Goal: Task Accomplishment & Management: Use online tool/utility

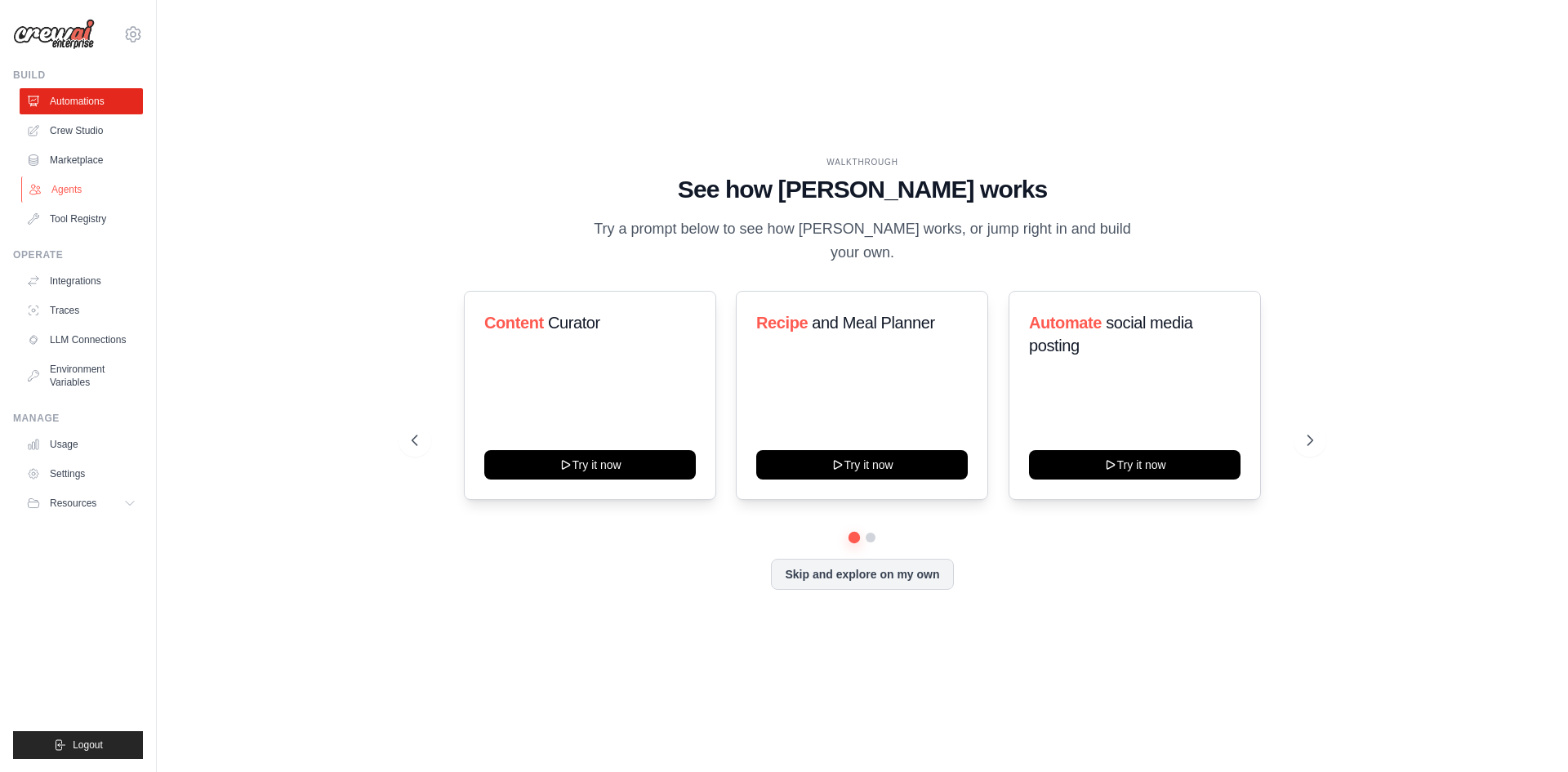
click at [89, 194] on link "Agents" at bounding box center [83, 189] width 123 height 27
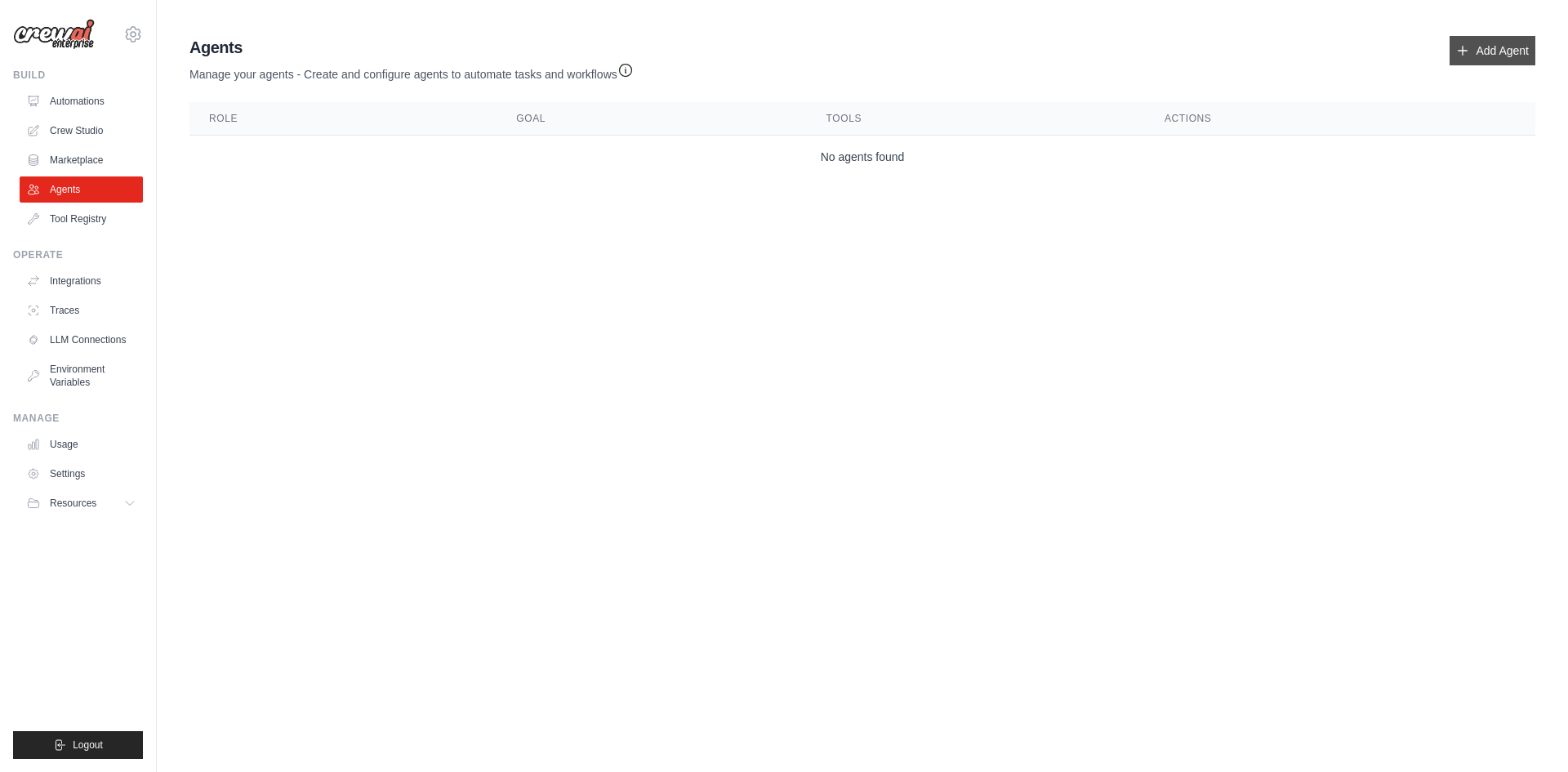
click at [1511, 41] on link "Add Agent" at bounding box center [1493, 51] width 86 height 29
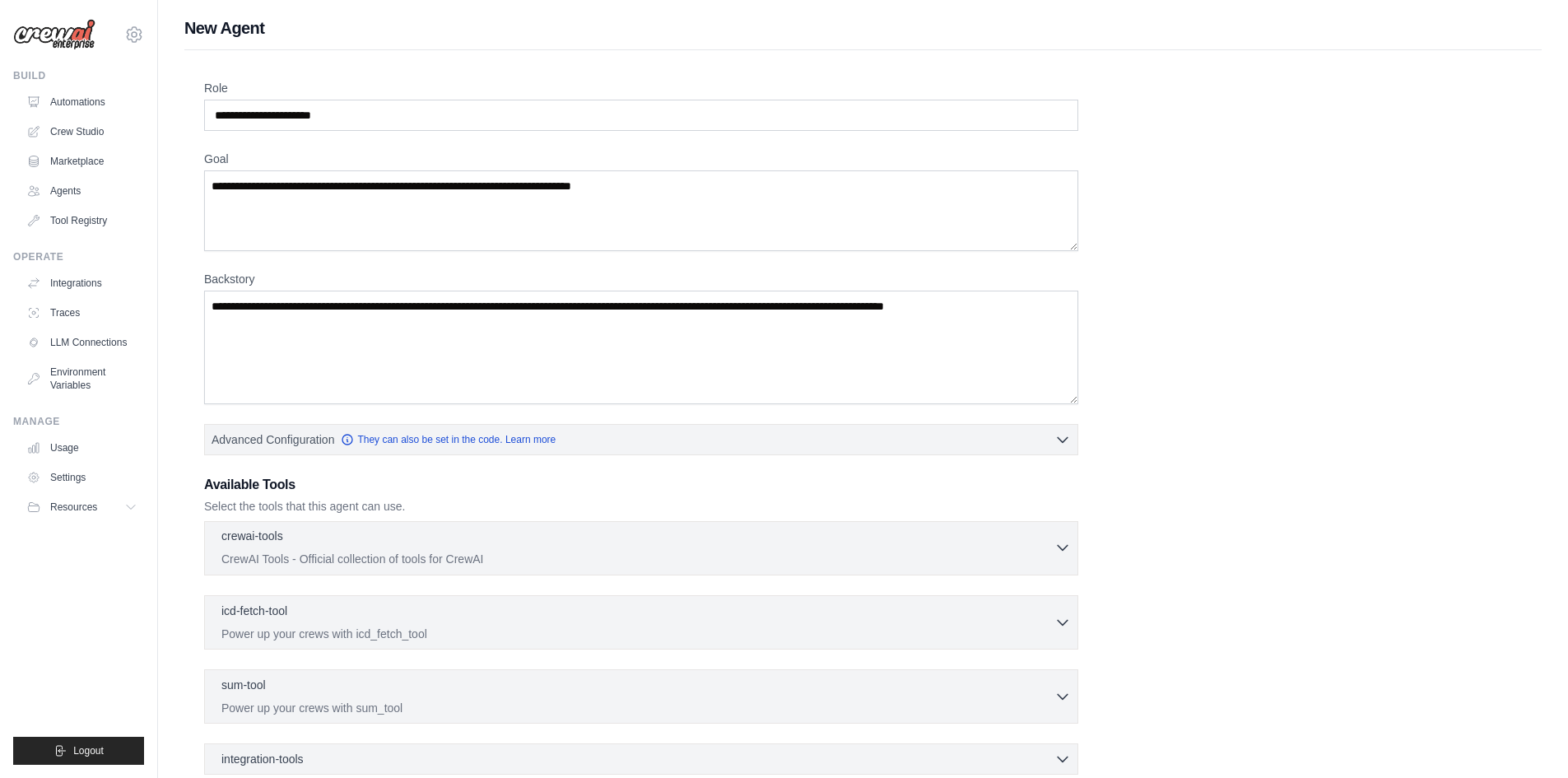
click at [304, 541] on div "crewai-tools 0 selected" at bounding box center [638, 537] width 833 height 20
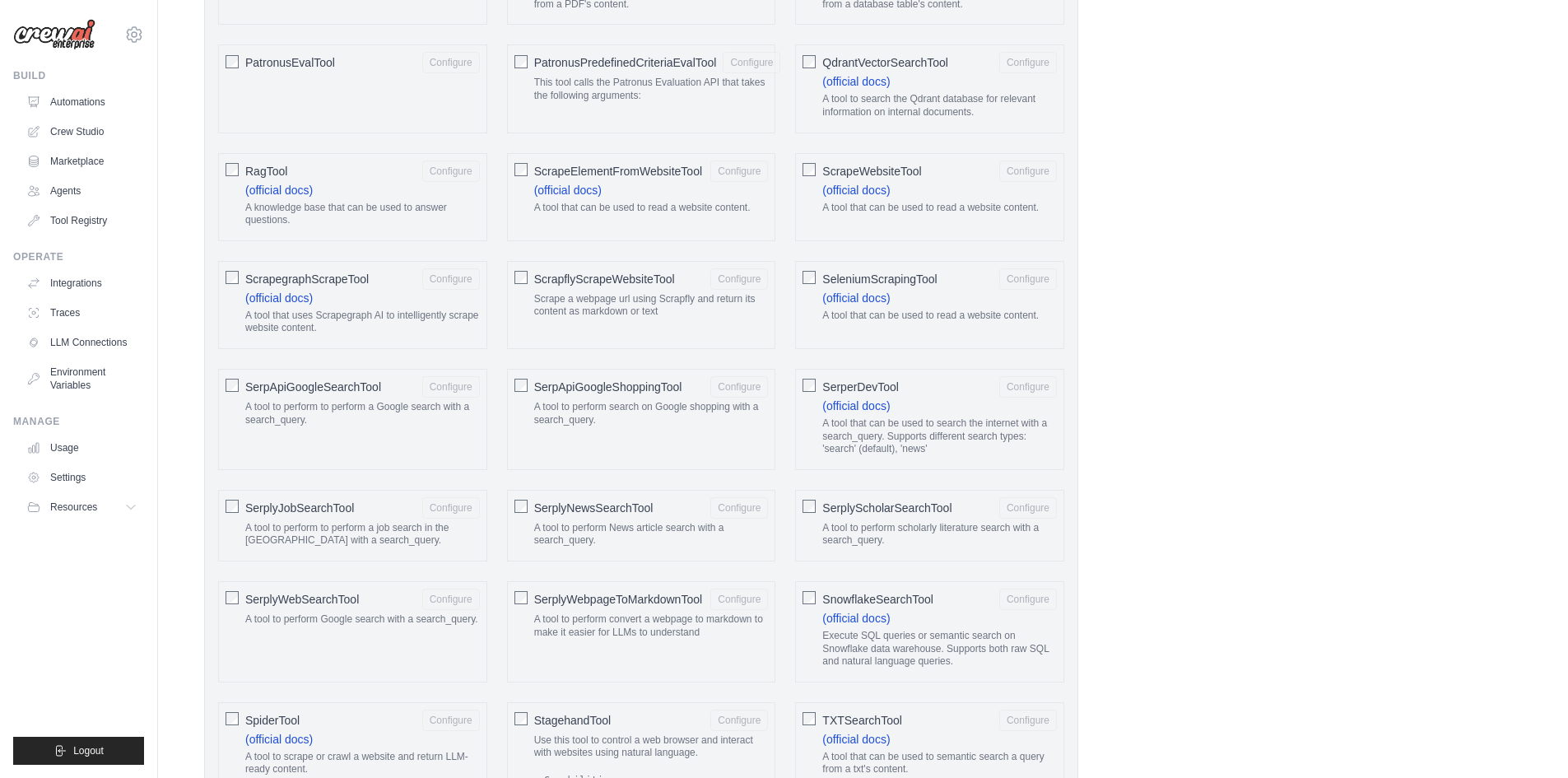
scroll to position [2855, 0]
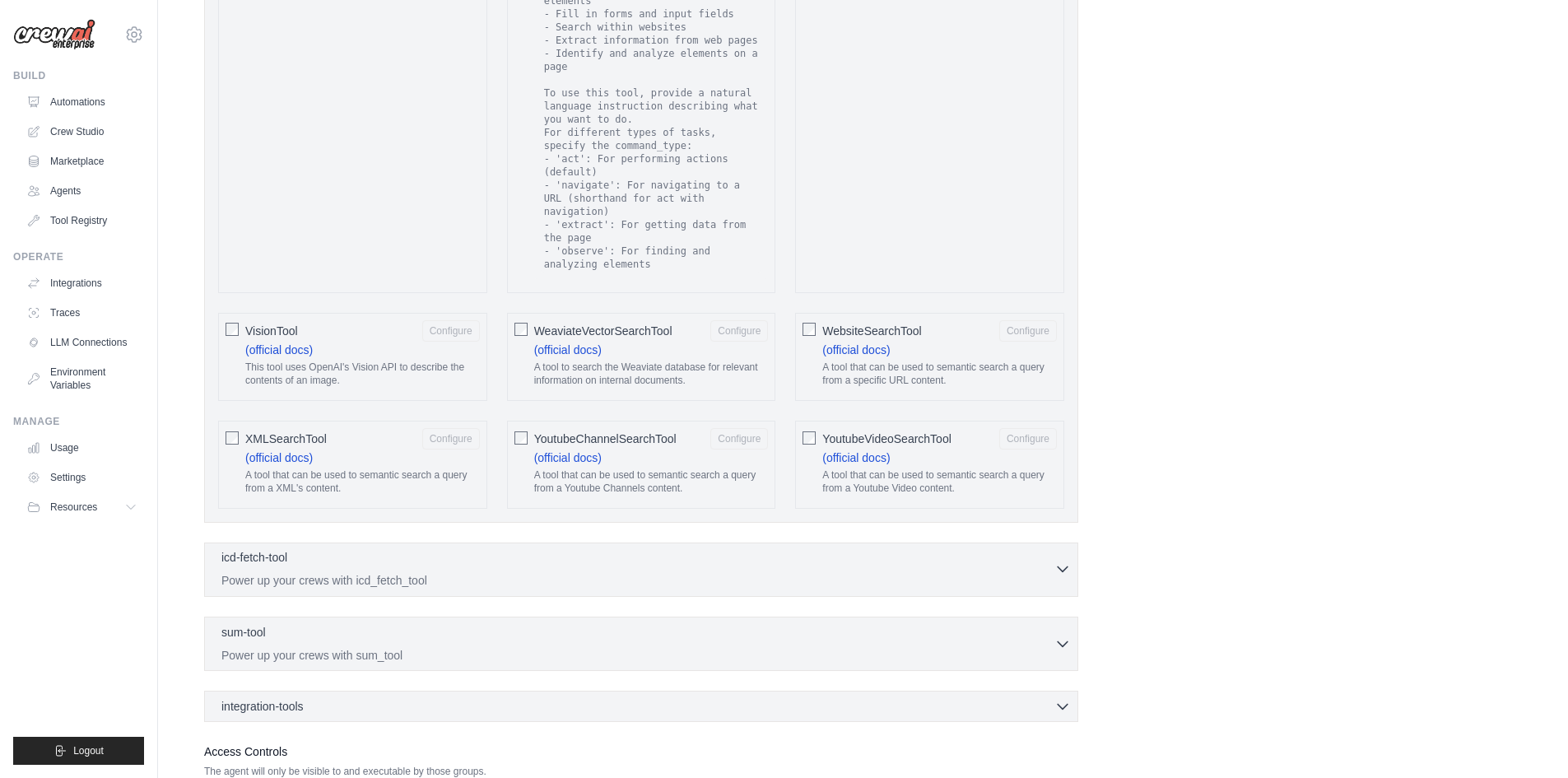
click at [323, 549] on div "icd-fetch-tool 0 selected" at bounding box center [638, 559] width 833 height 20
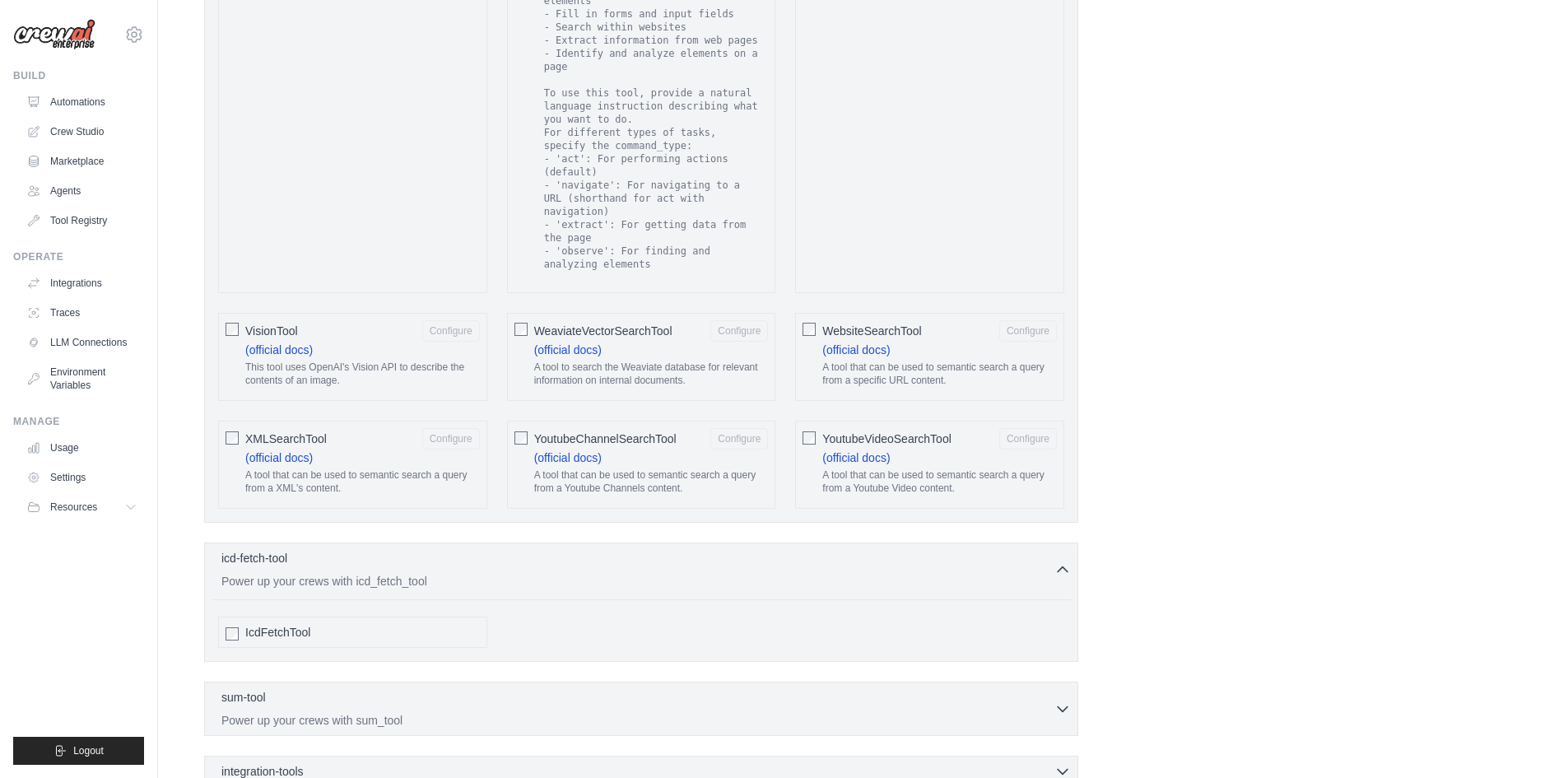
scroll to position [3020, 0]
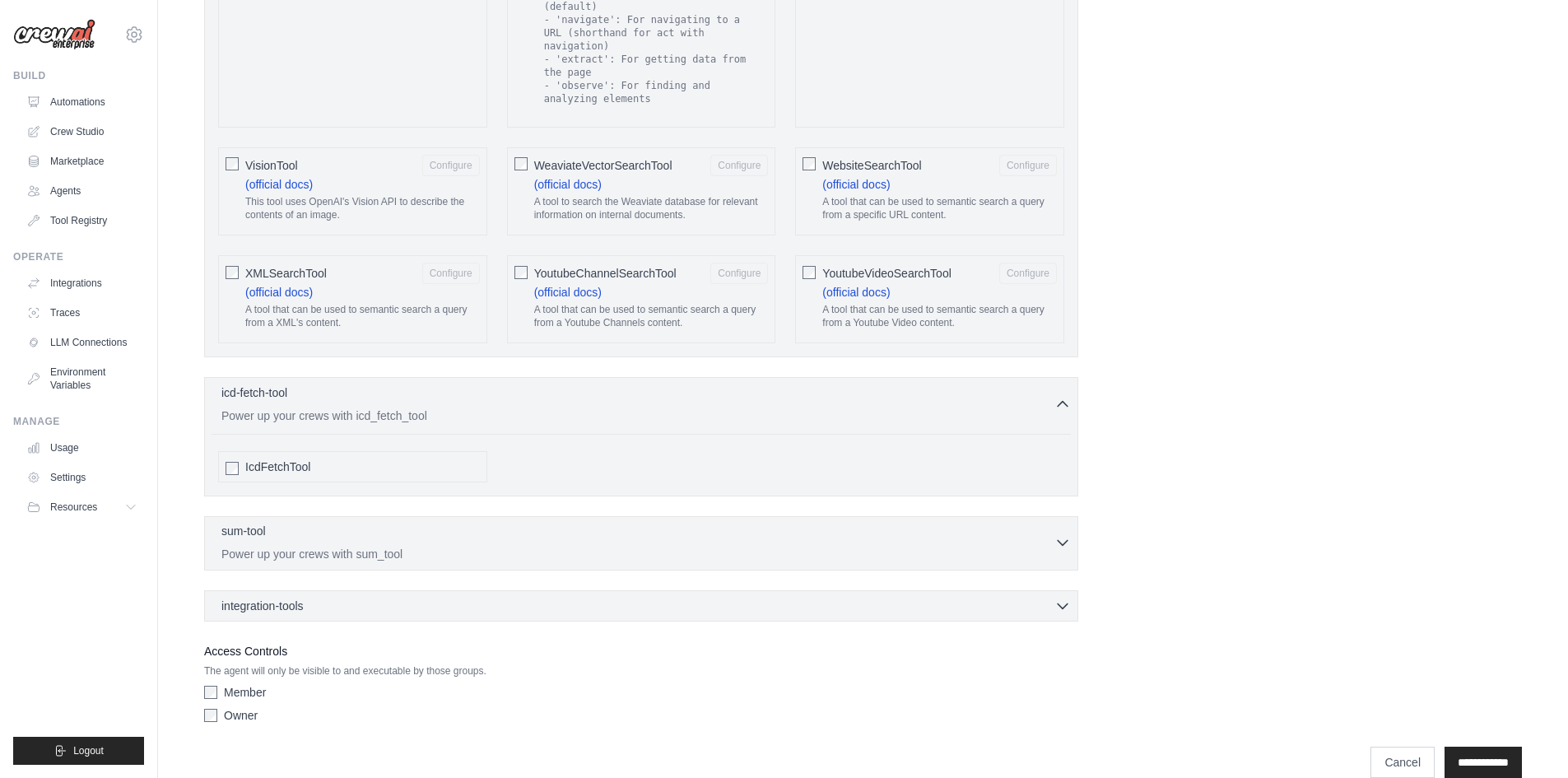
click at [335, 523] on div "sum-tool 0 selected" at bounding box center [638, 533] width 833 height 20
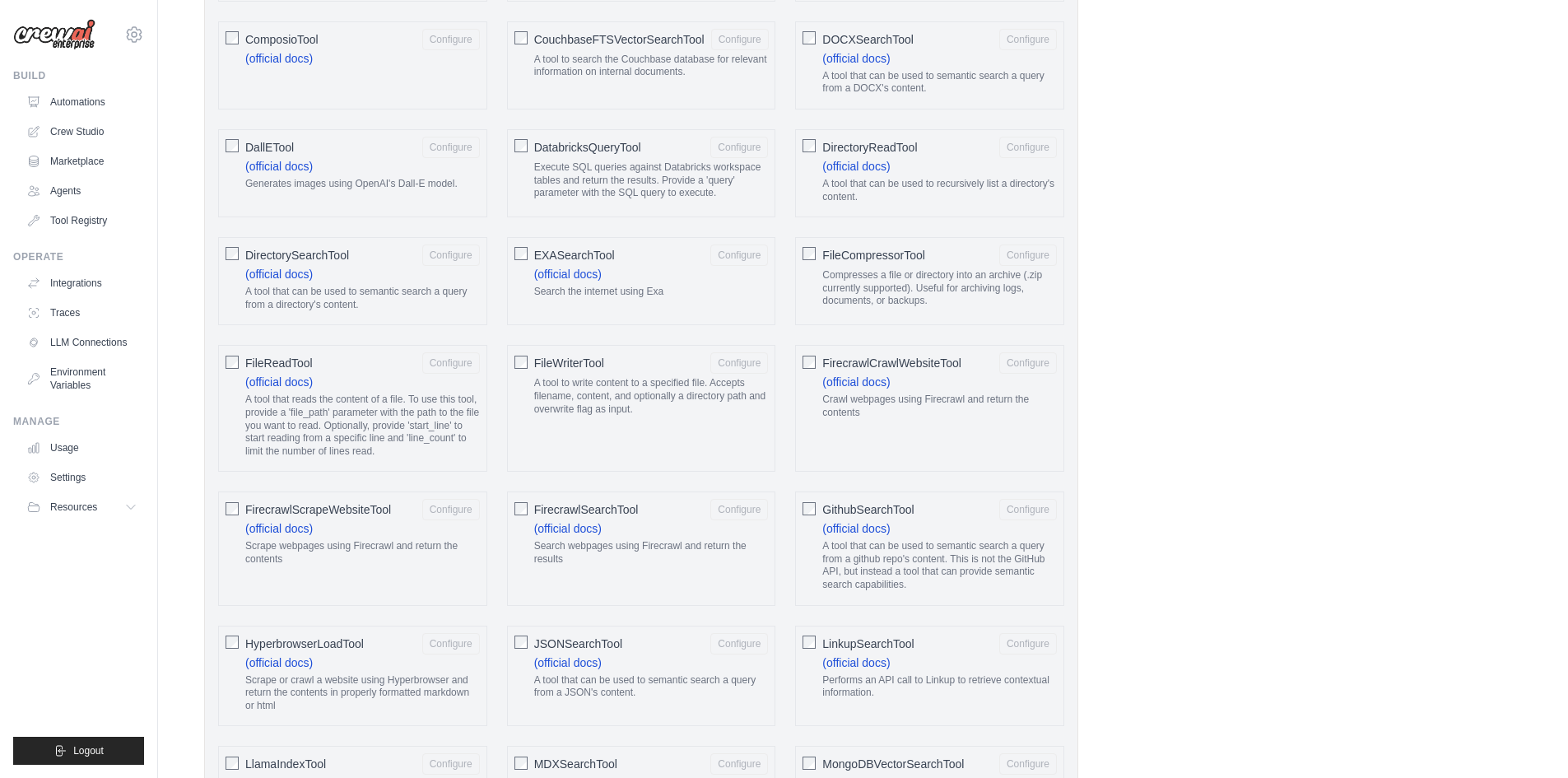
scroll to position [523, 0]
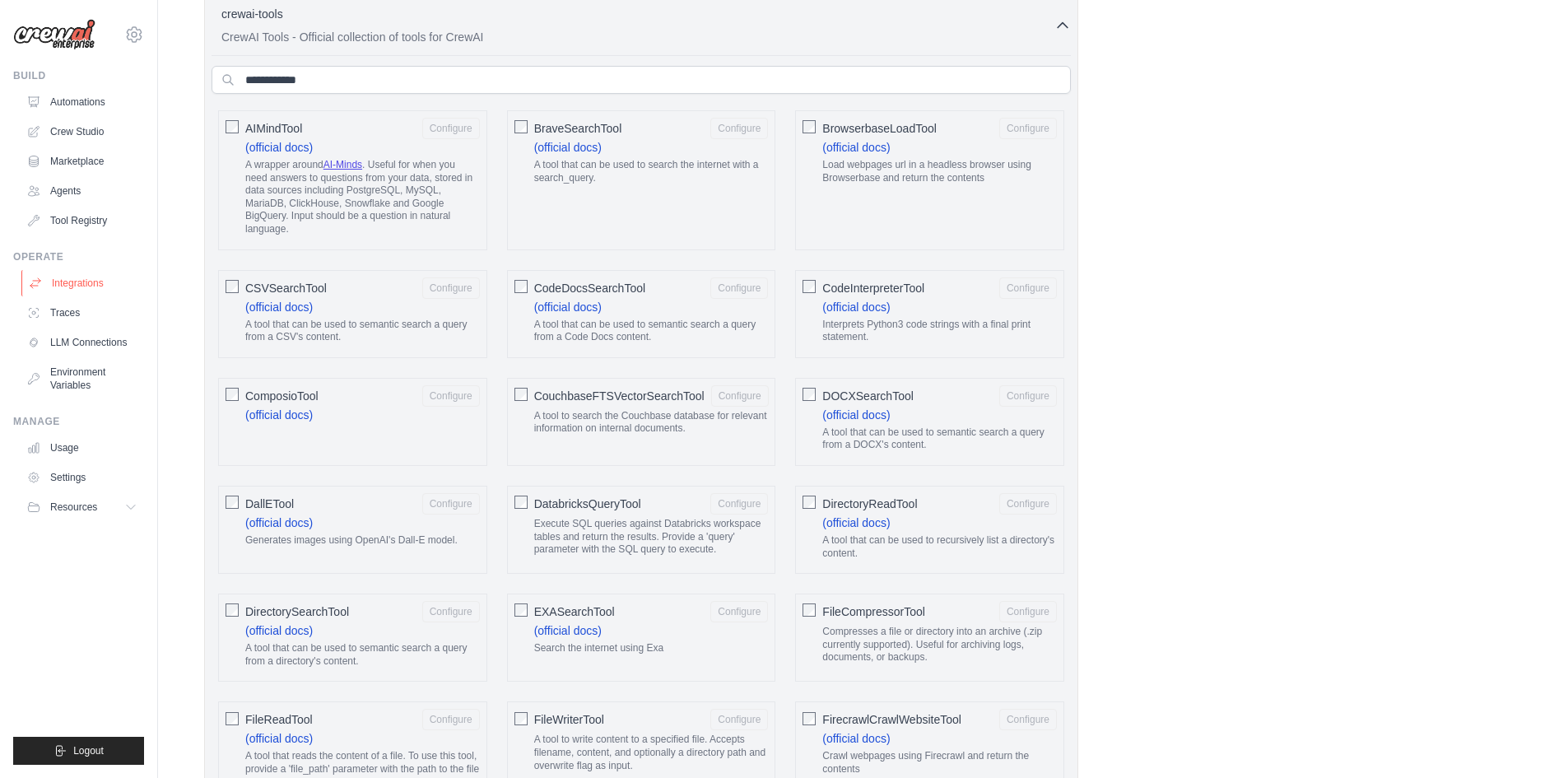
click at [98, 288] on link "Integrations" at bounding box center [84, 283] width 124 height 27
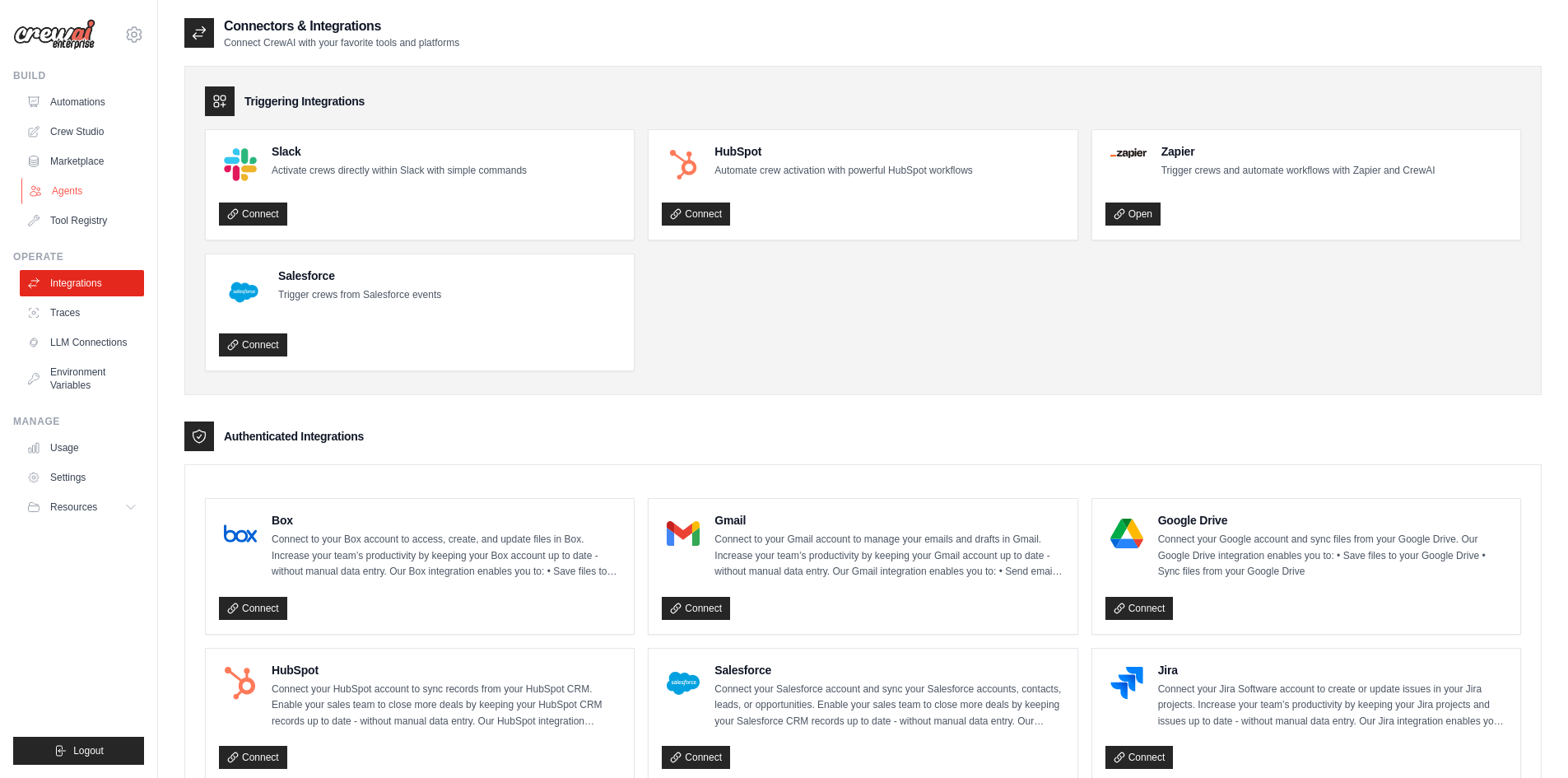
click at [63, 191] on link "Agents" at bounding box center [84, 191] width 124 height 27
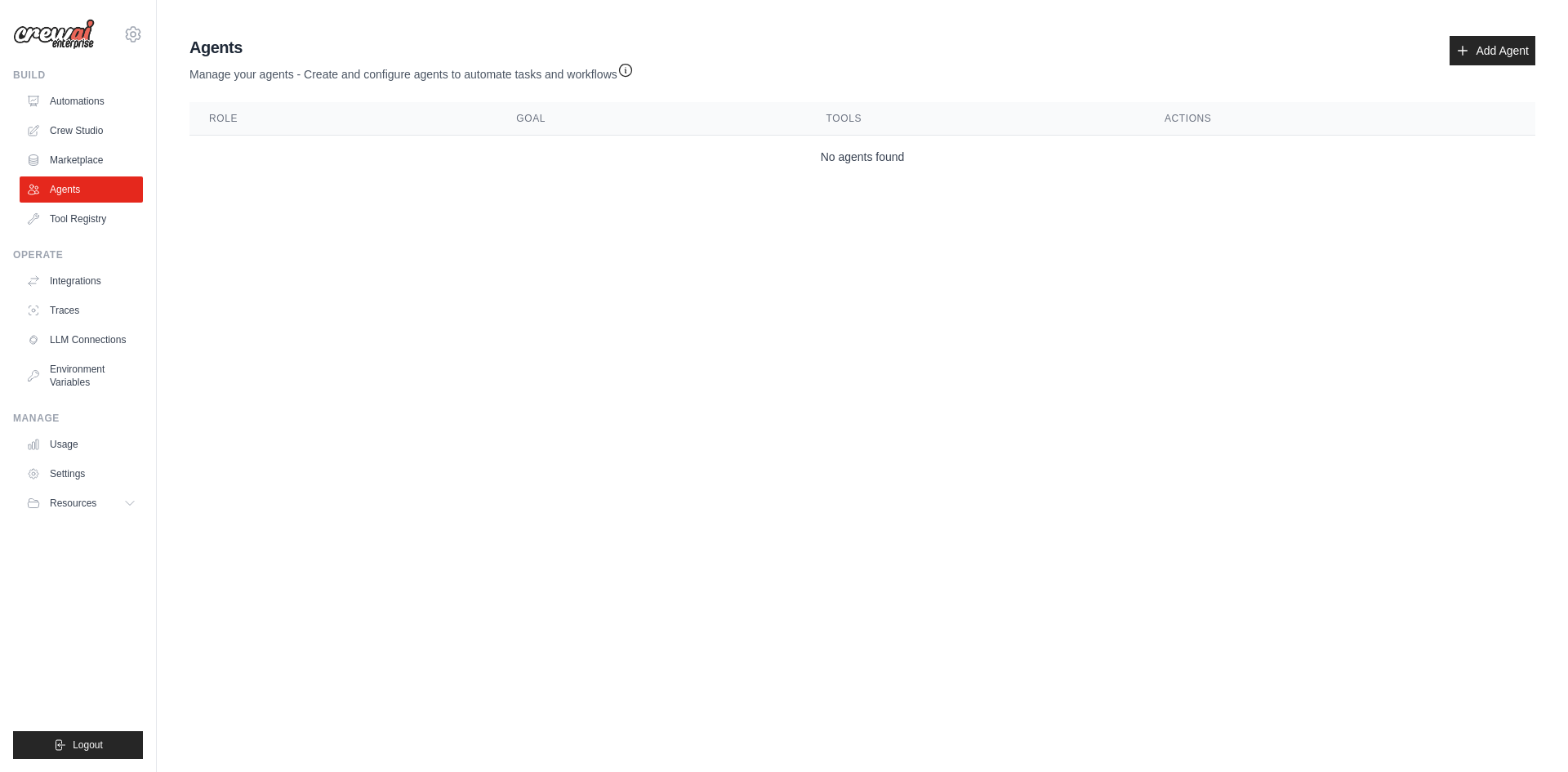
click at [66, 156] on link "Marketplace" at bounding box center [81, 160] width 123 height 27
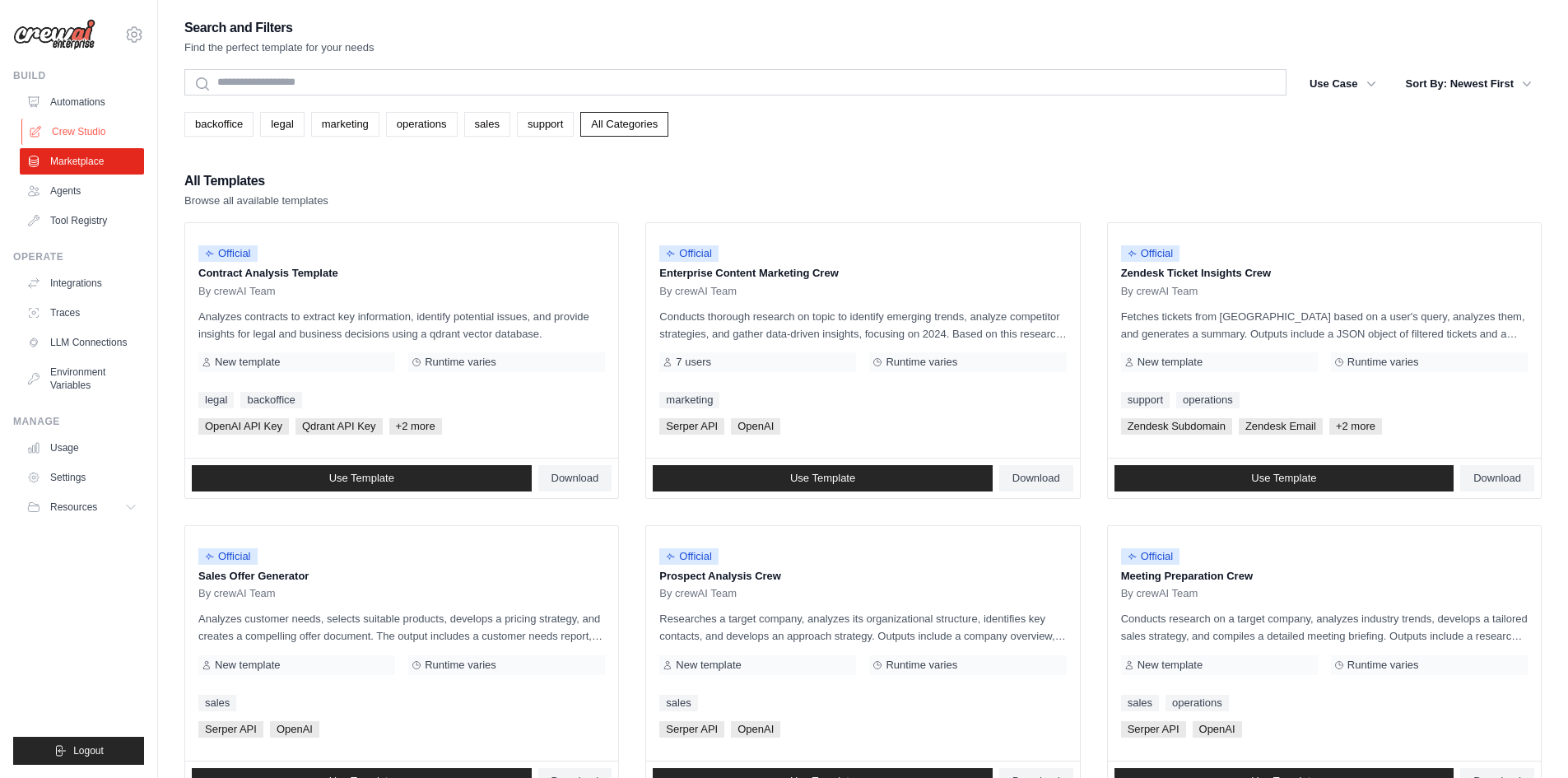
click at [101, 133] on link "Crew Studio" at bounding box center [84, 131] width 124 height 27
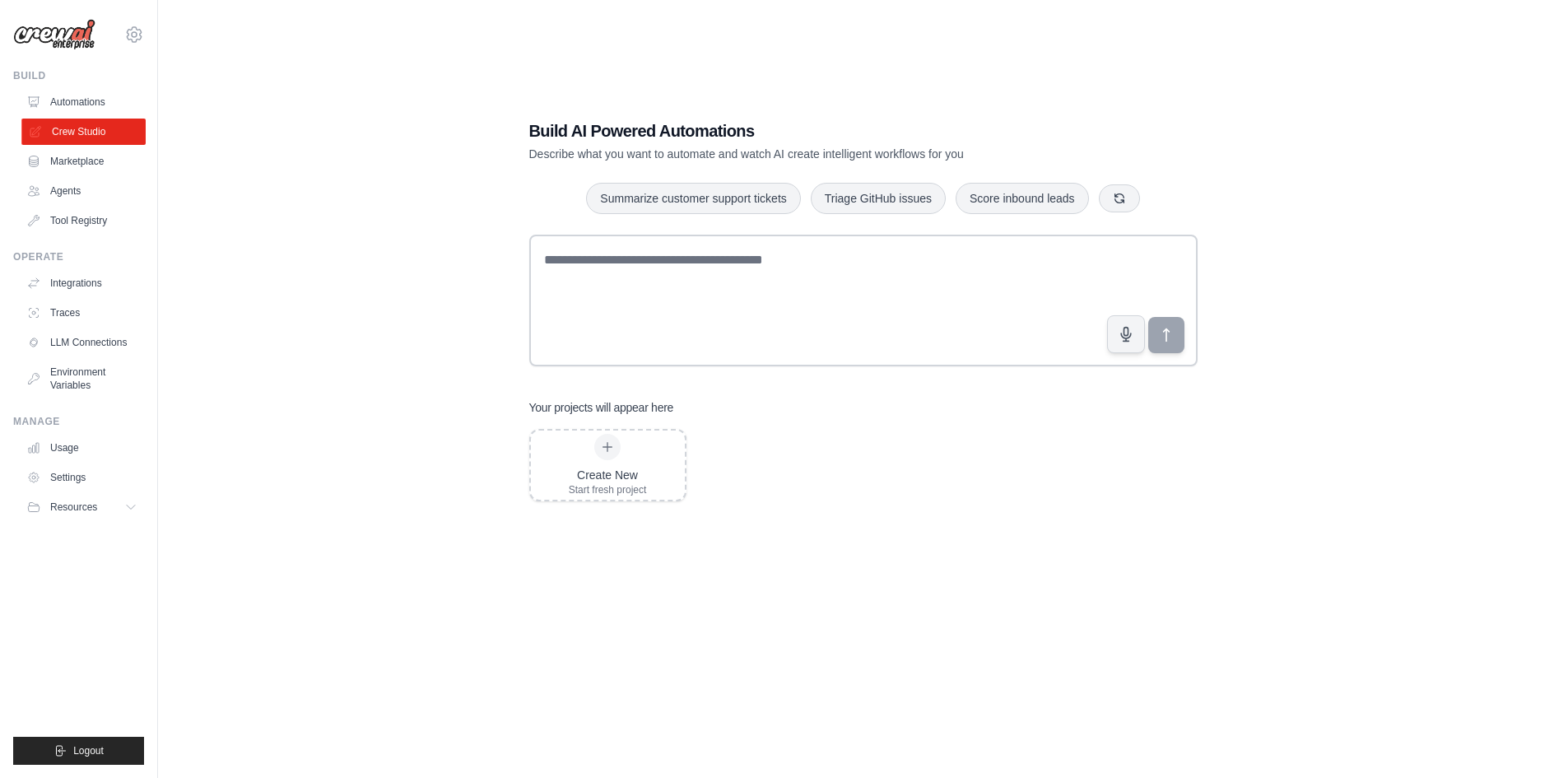
click at [100, 128] on link "Crew Studio" at bounding box center [84, 131] width 124 height 27
click at [98, 101] on link "Automations" at bounding box center [84, 102] width 124 height 27
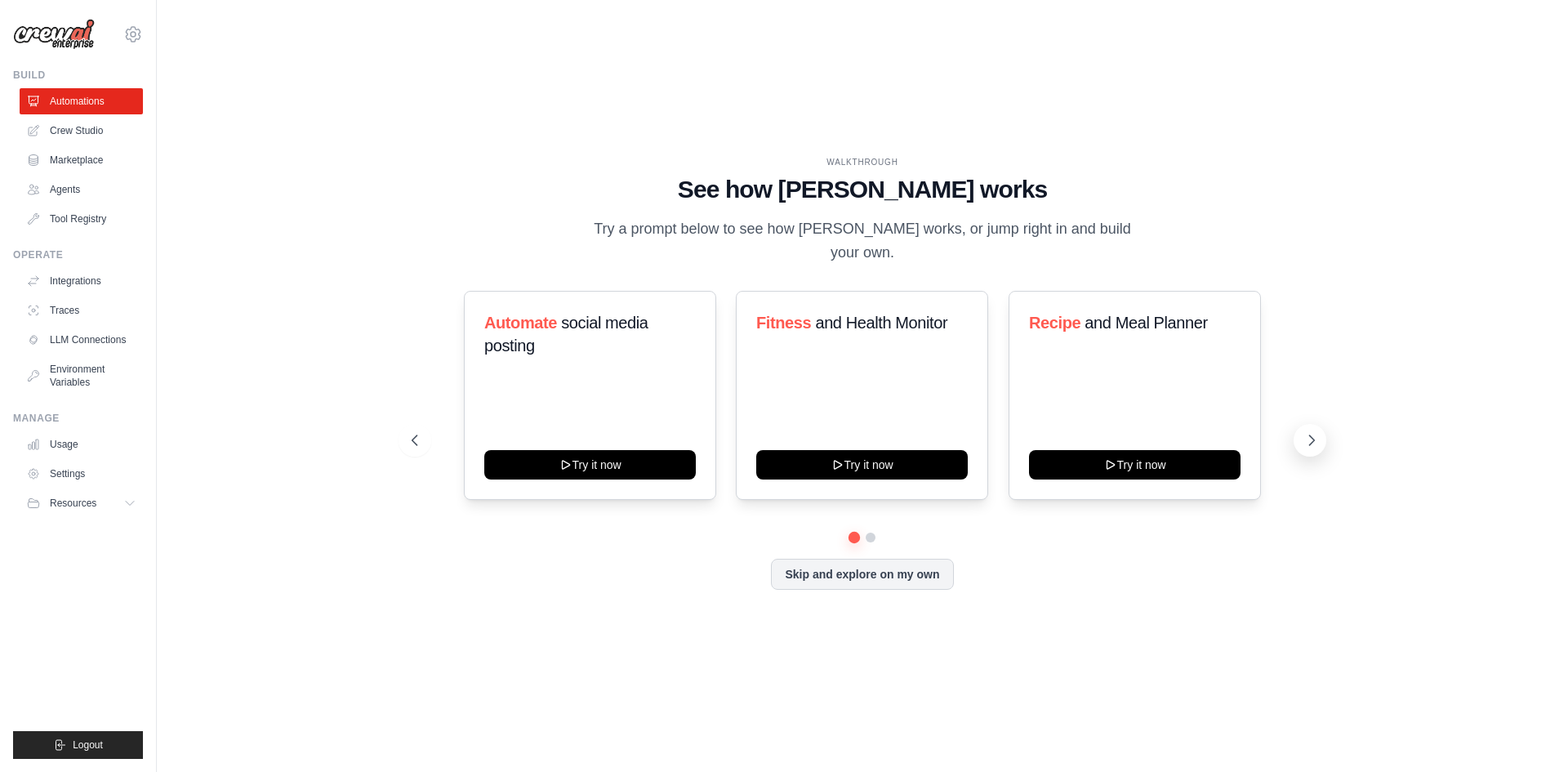
click at [1301, 424] on button at bounding box center [1310, 440] width 33 height 33
click at [70, 119] on link "Crew Studio" at bounding box center [83, 130] width 123 height 27
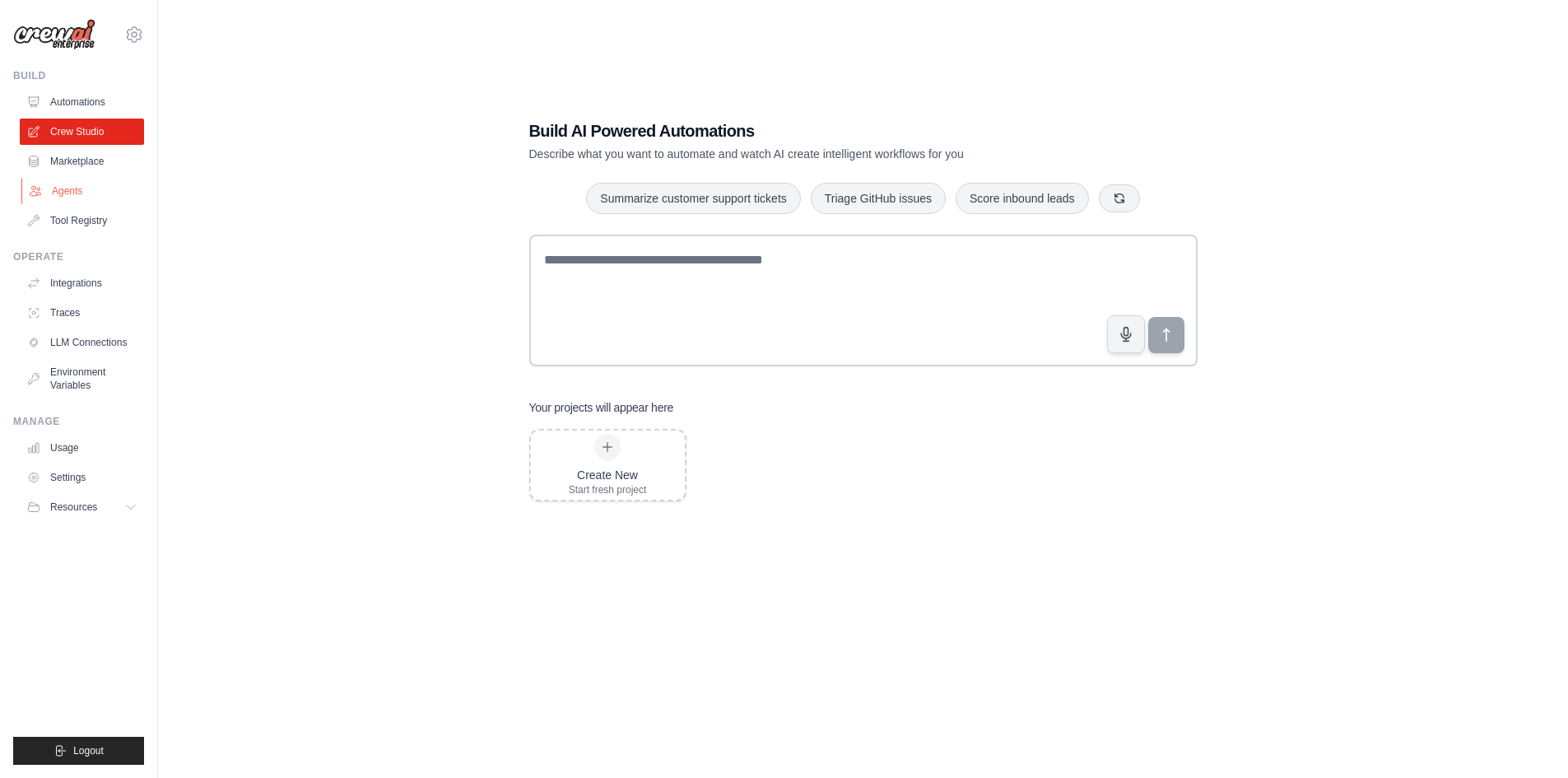
click at [98, 183] on link "Agents" at bounding box center [84, 191] width 124 height 27
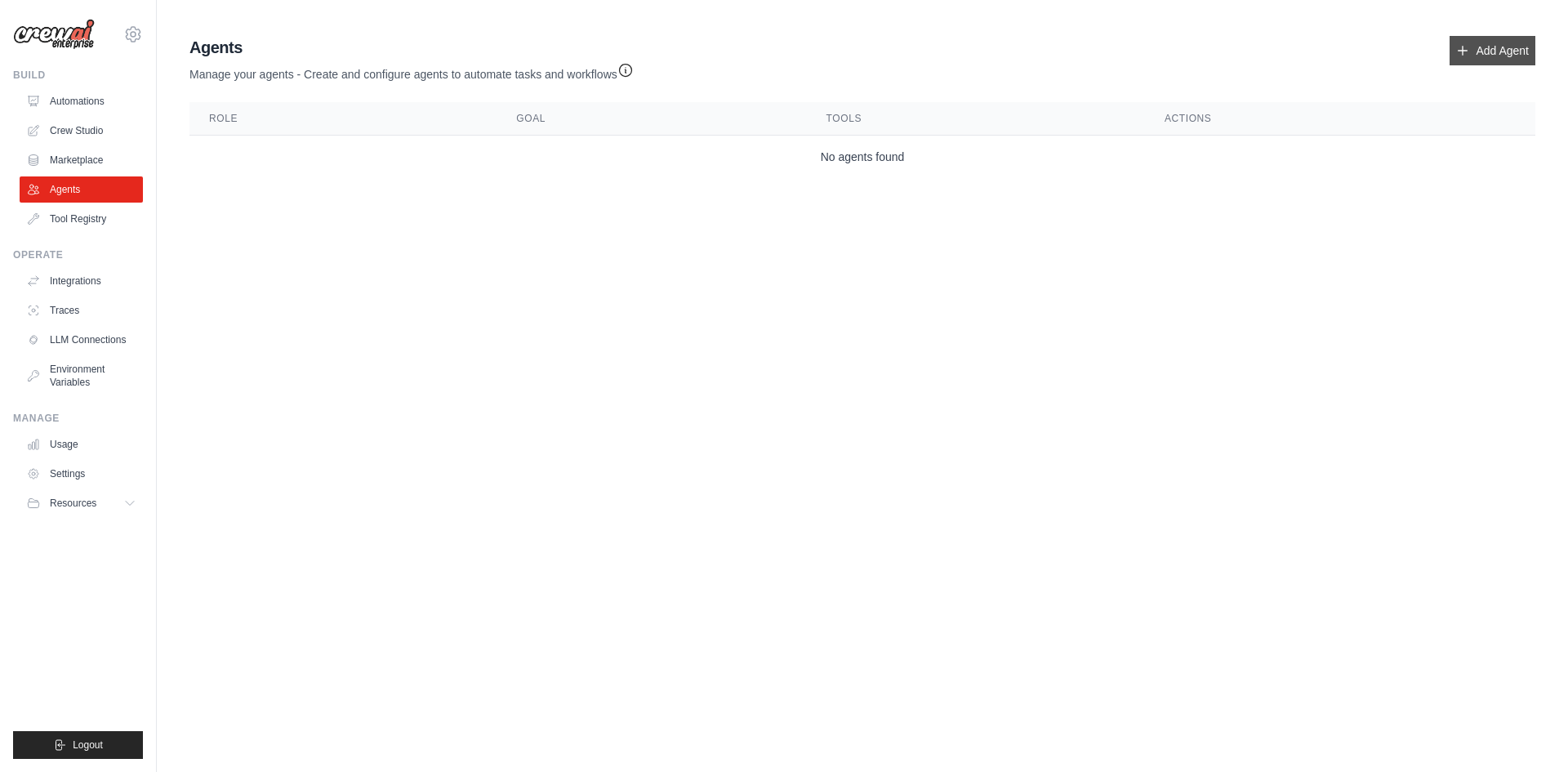
click at [1476, 48] on link "Add Agent" at bounding box center [1493, 51] width 86 height 29
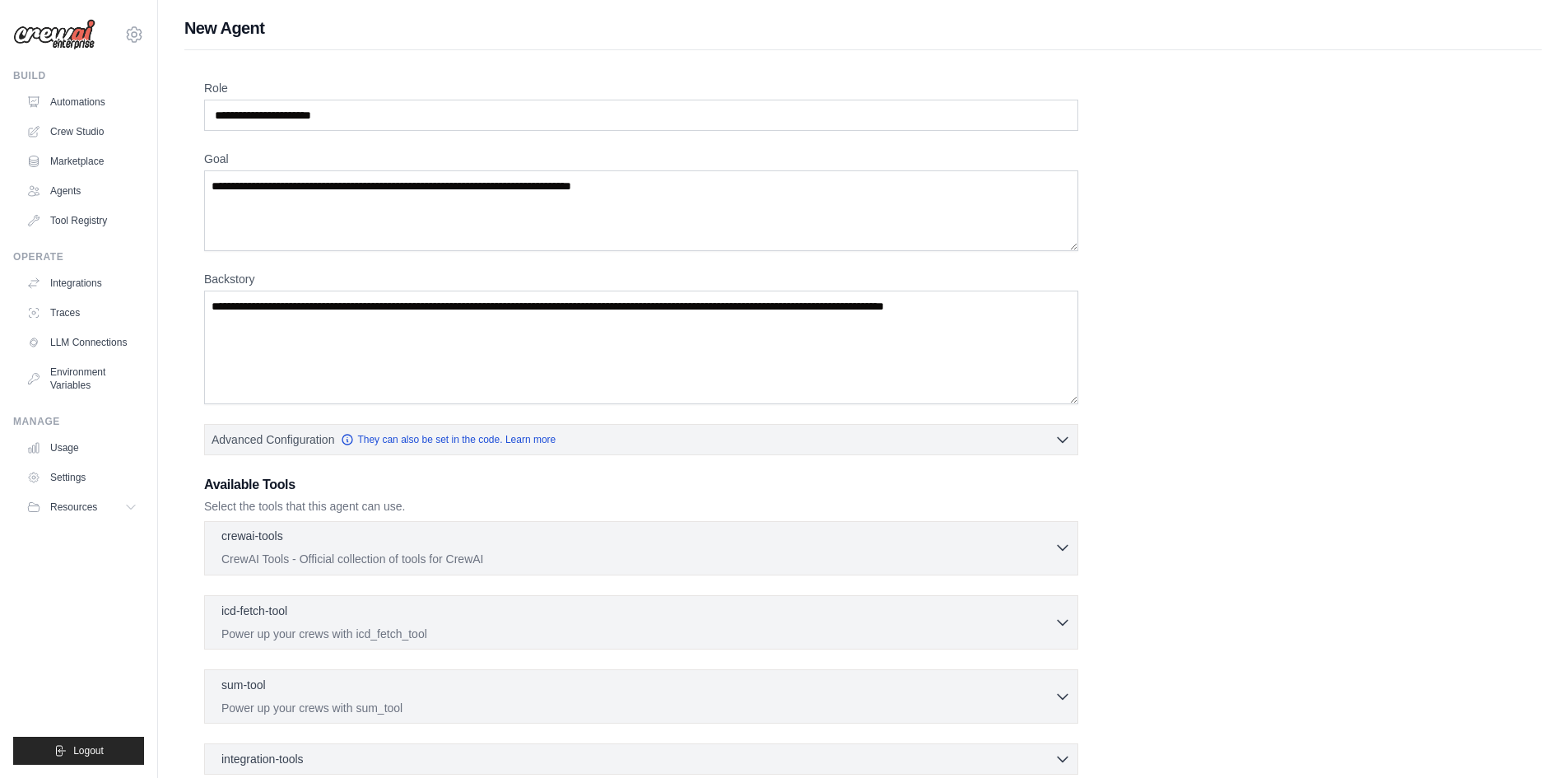
click at [349, 539] on div "crewai-tools 0 selected" at bounding box center [638, 537] width 833 height 20
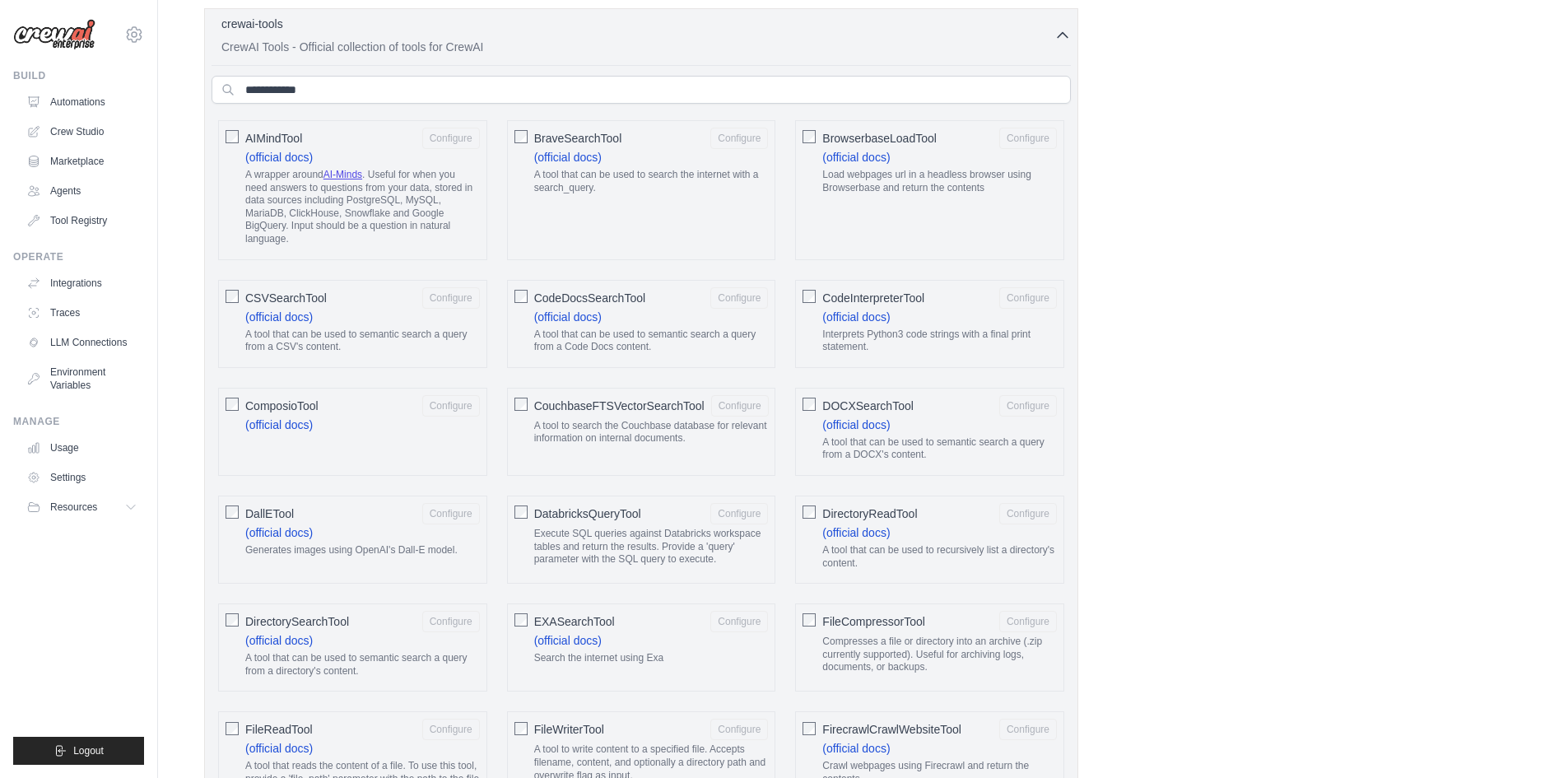
scroll to position [458, 0]
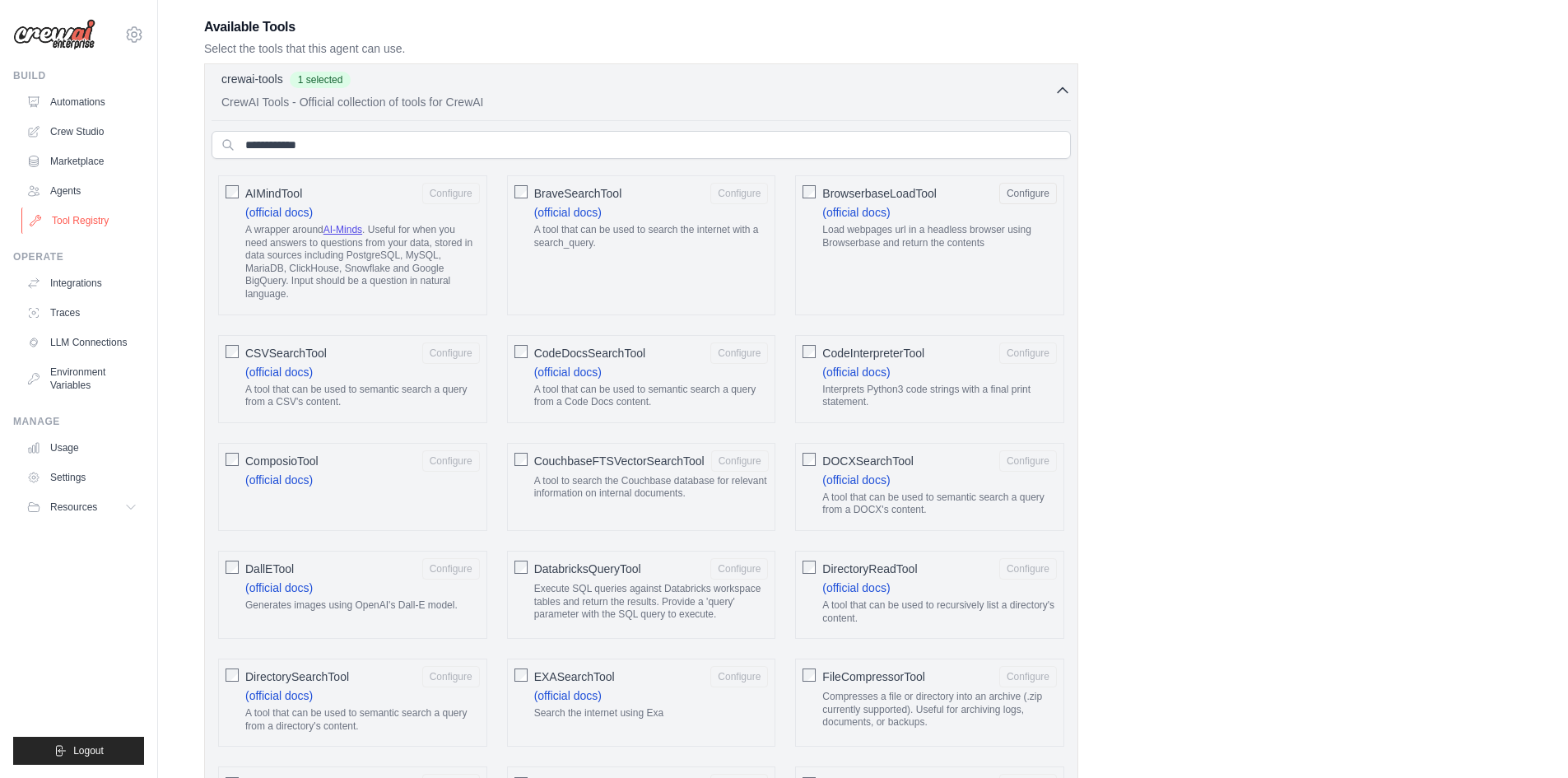
click at [88, 224] on link "Tool Registry" at bounding box center [84, 220] width 124 height 27
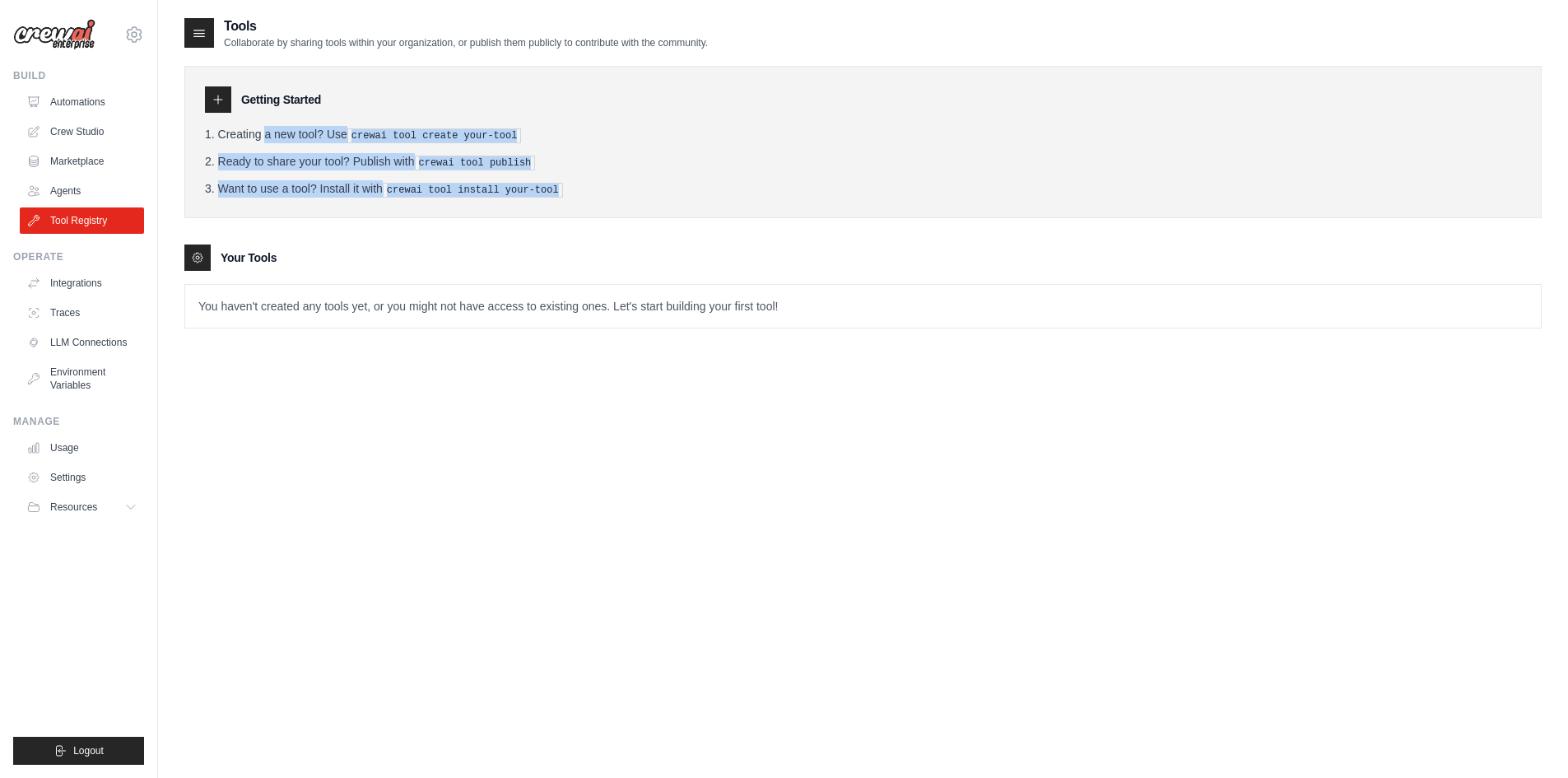
drag, startPoint x: 200, startPoint y: 139, endPoint x: 601, endPoint y: 184, distance: 403.5
click at [601, 184] on div "Getting Started Creating a new tool? Use crewai tool create your-tool Ready to …" at bounding box center [863, 142] width 1357 height 152
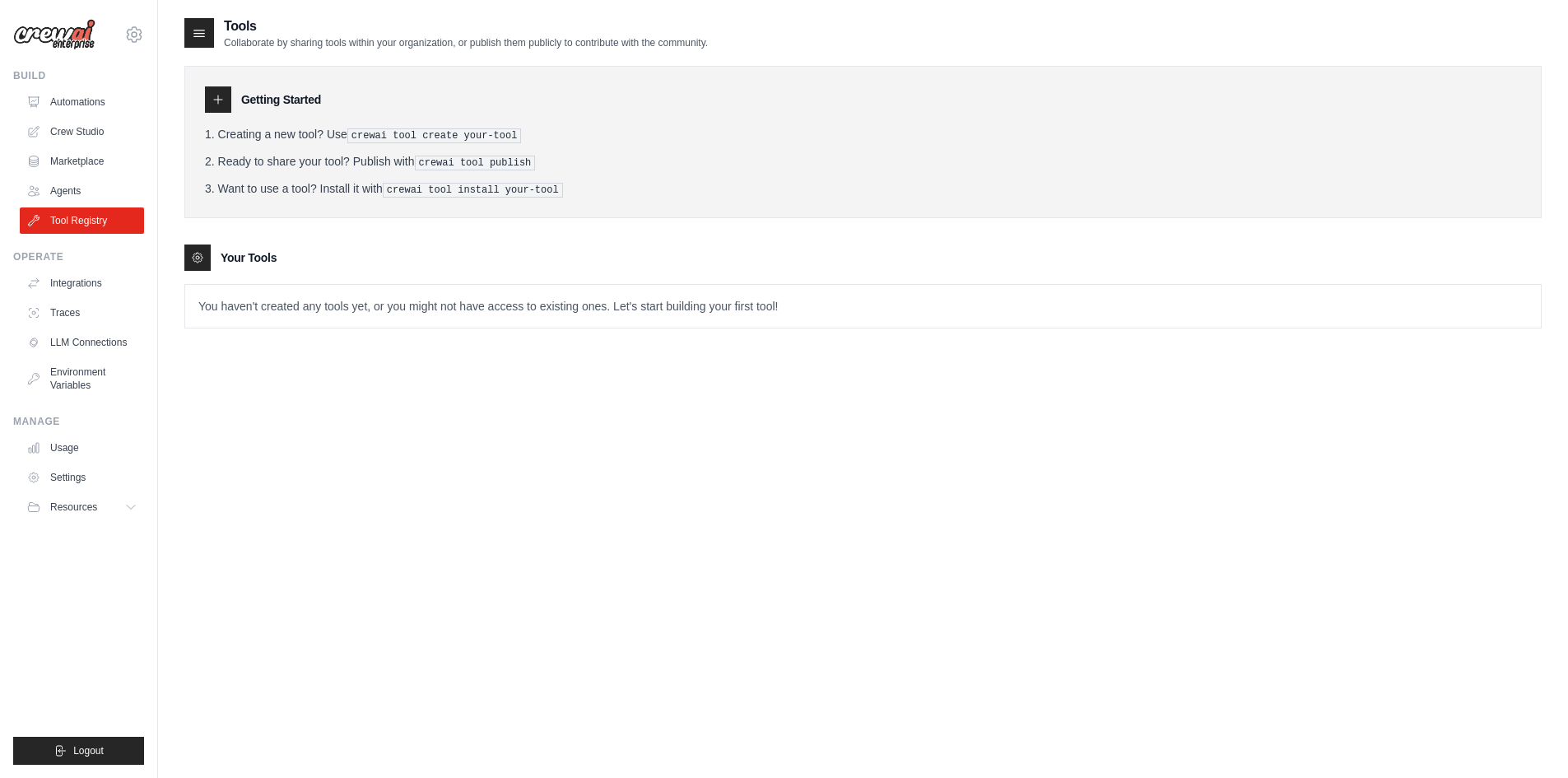
click at [601, 184] on li "Want to use a tool? Install it with crewai tool install your-tool" at bounding box center [862, 189] width 1316 height 17
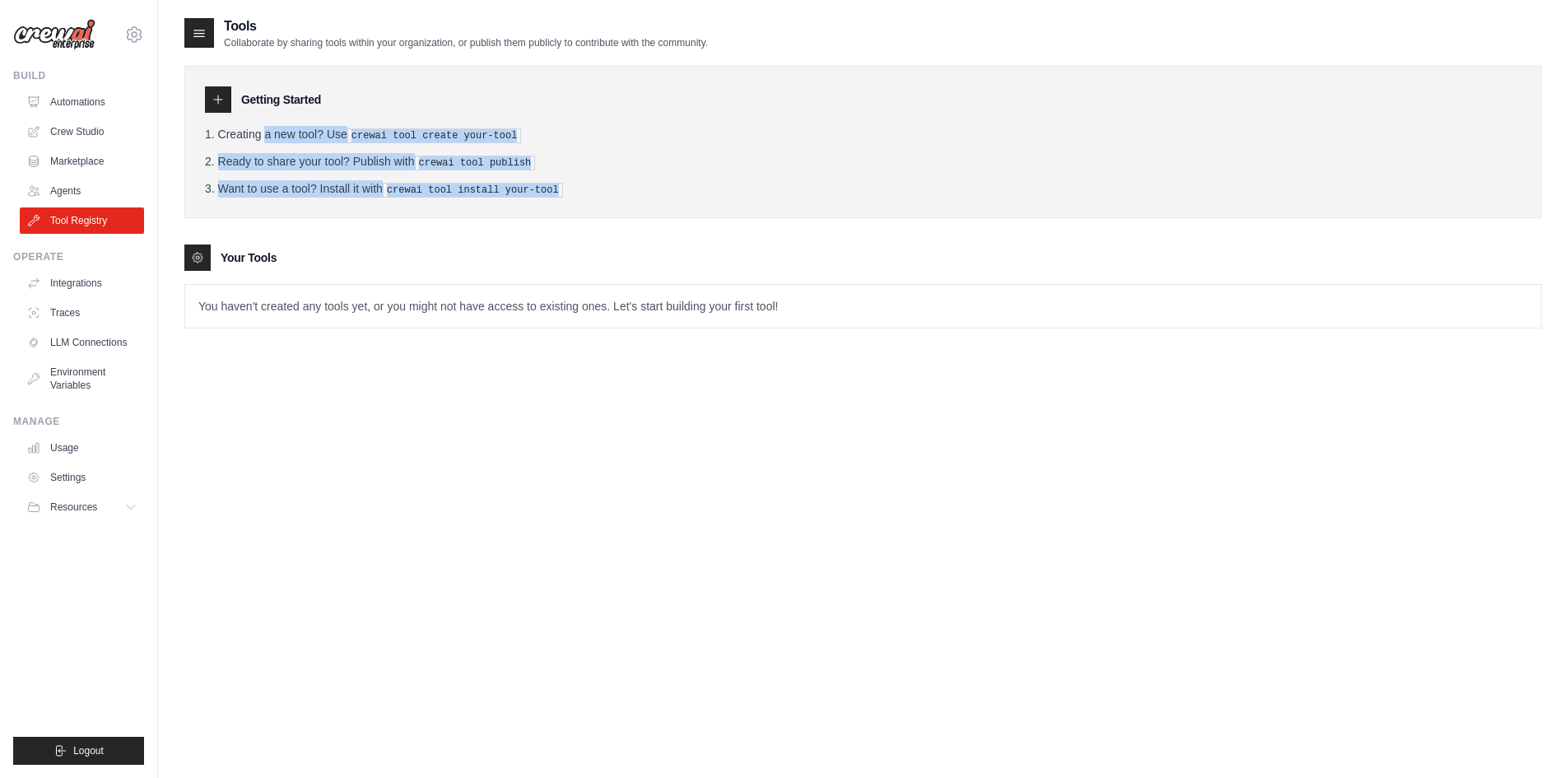
drag, startPoint x: 187, startPoint y: 130, endPoint x: 639, endPoint y: 187, distance: 455.6
click at [639, 187] on div "Getting Started Creating a new tool? Use crewai tool create your-tool Ready to …" at bounding box center [863, 142] width 1357 height 152
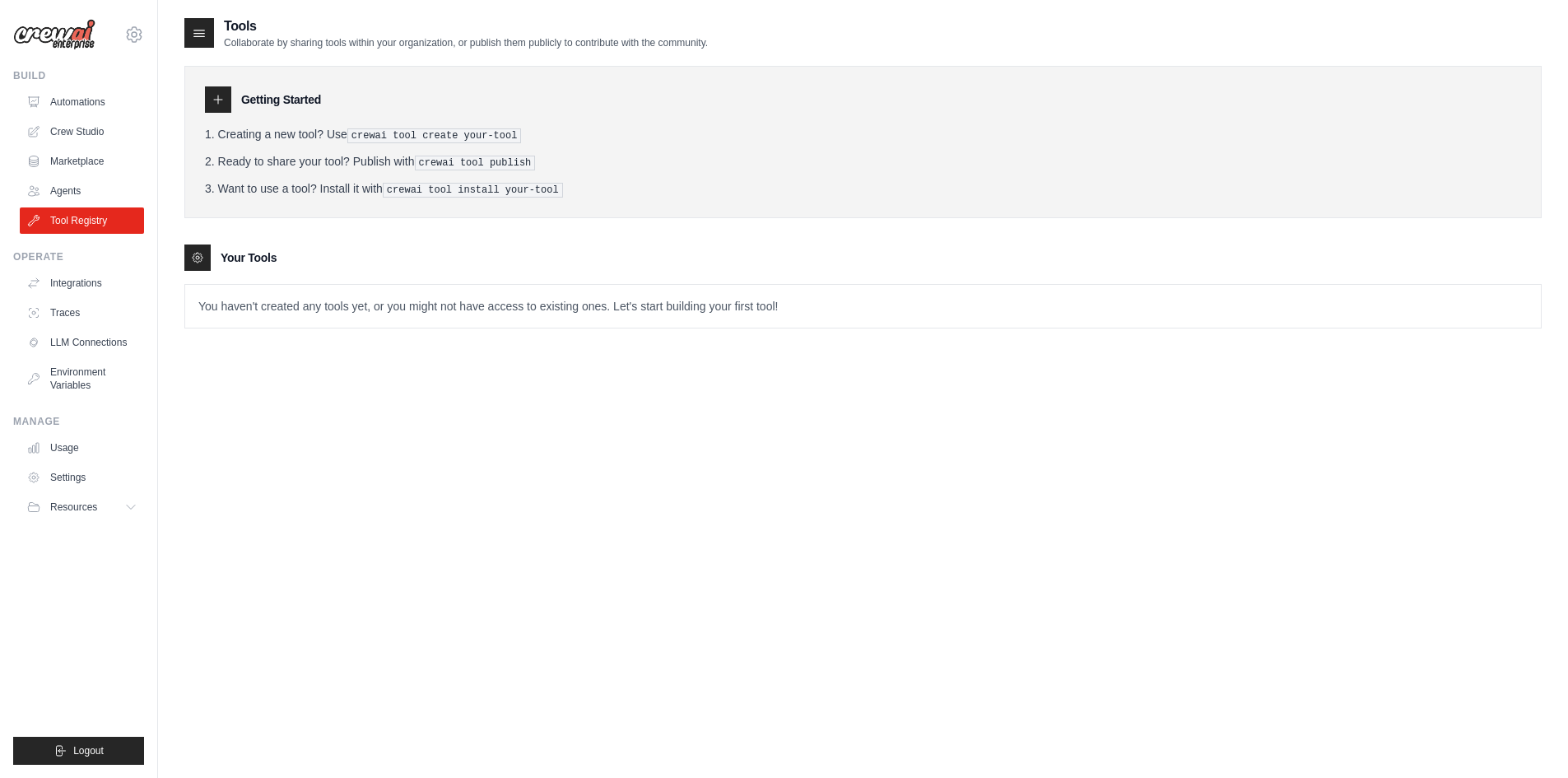
click at [639, 187] on li "Want to use a tool? Install it with crewai tool install your-tool" at bounding box center [862, 189] width 1316 height 17
click at [105, 281] on link "Integrations" at bounding box center [84, 283] width 124 height 27
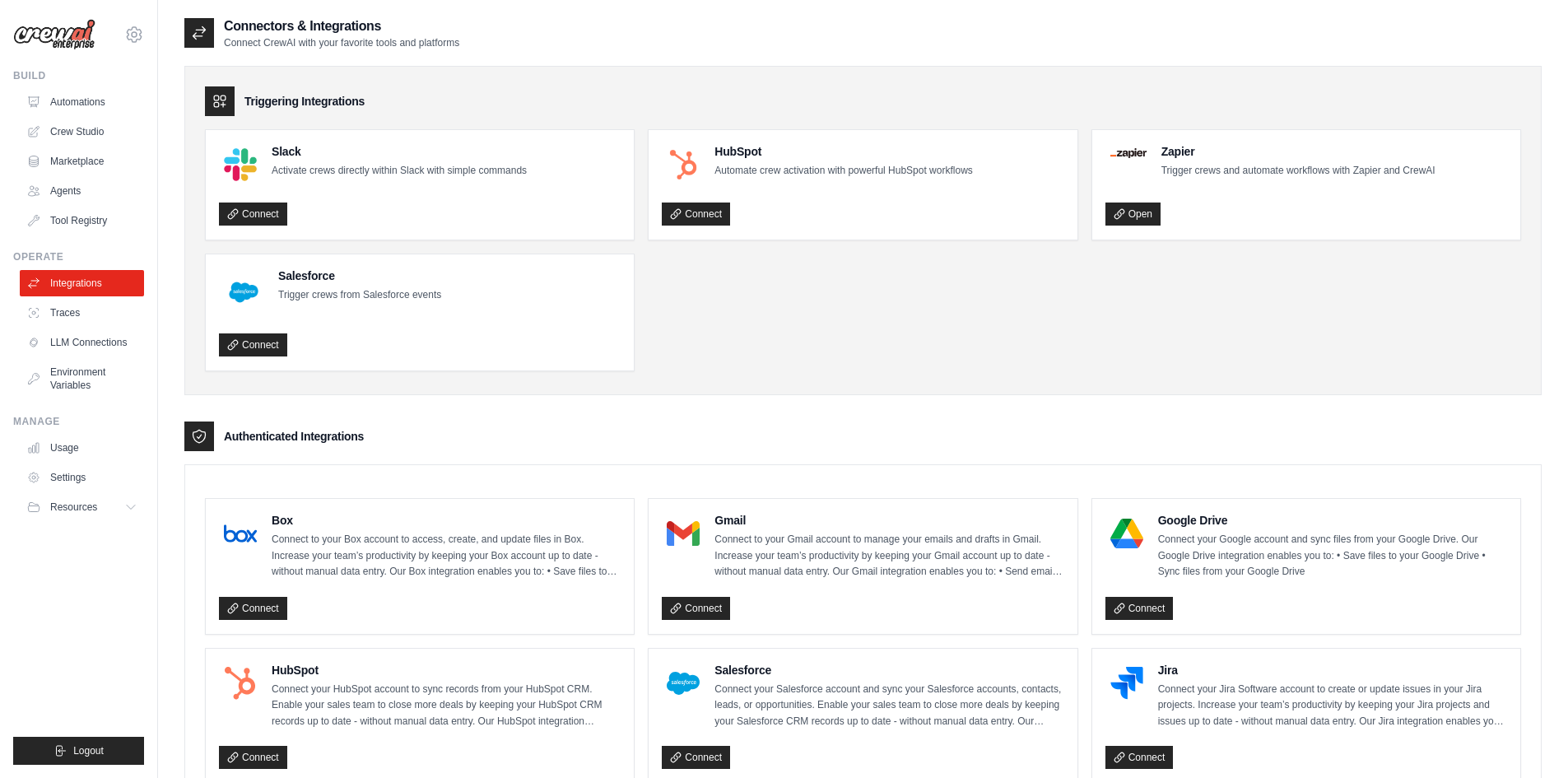
click at [911, 313] on ul "Slack Activate crews directly within Slack with simple commands Connect HubSpot…" at bounding box center [862, 250] width 1316 height 242
click at [447, 86] on div "Triggering Integrations" at bounding box center [862, 101] width 1316 height 29
click at [89, 313] on link "Traces" at bounding box center [84, 313] width 124 height 27
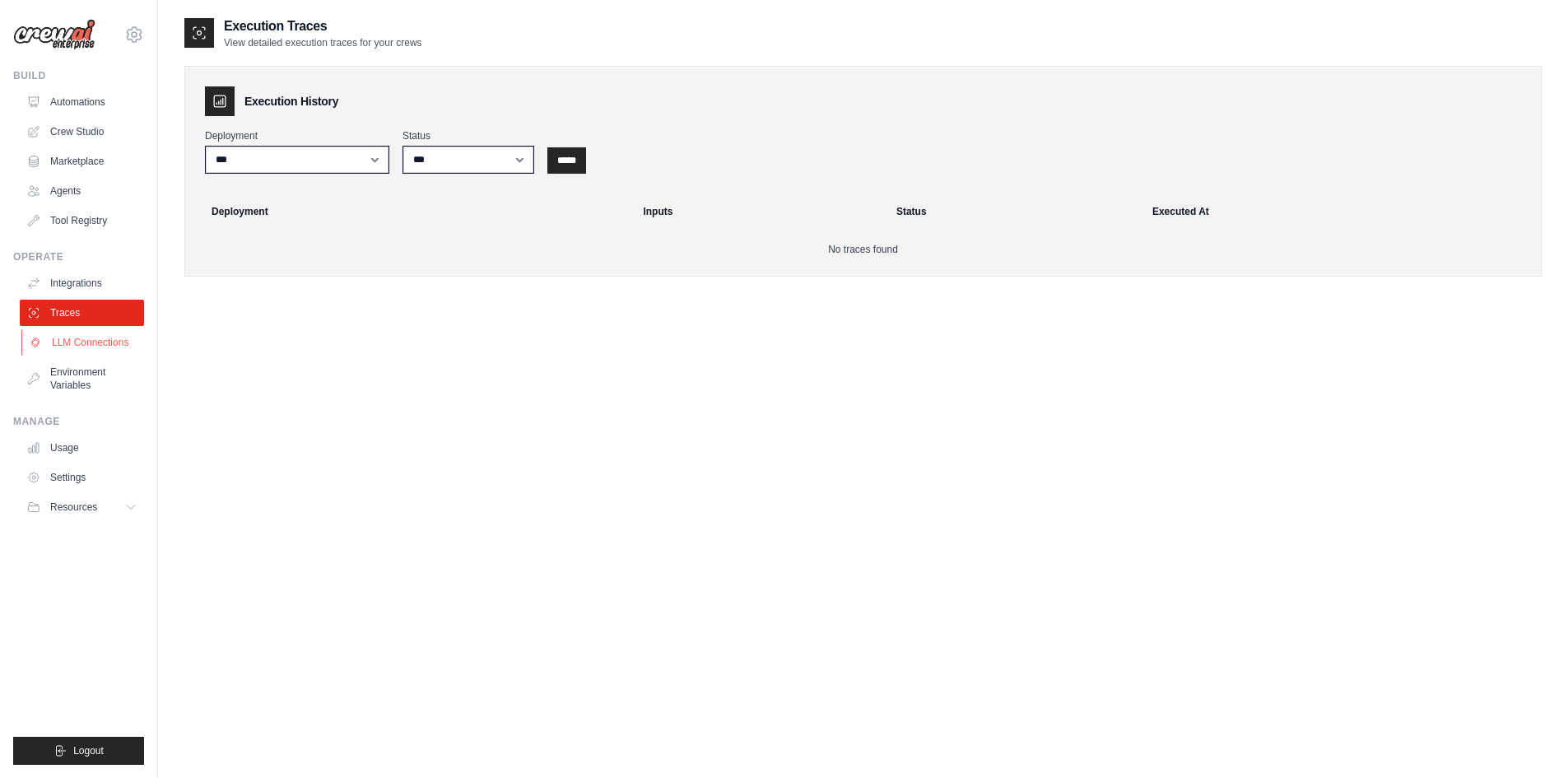
click at [106, 338] on link "LLM Connections" at bounding box center [84, 342] width 124 height 27
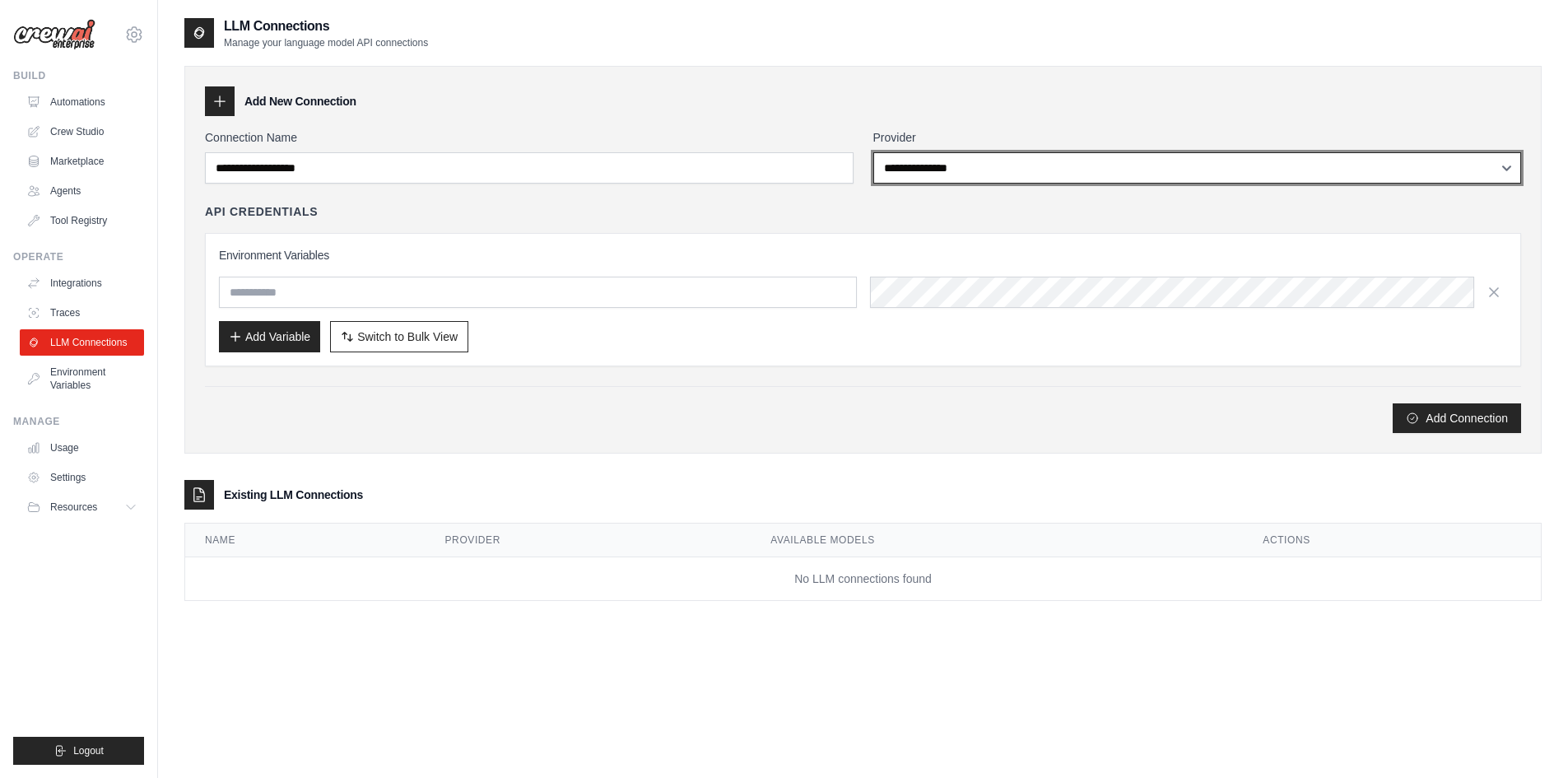
click at [977, 174] on select "**********" at bounding box center [1197, 168] width 648 height 31
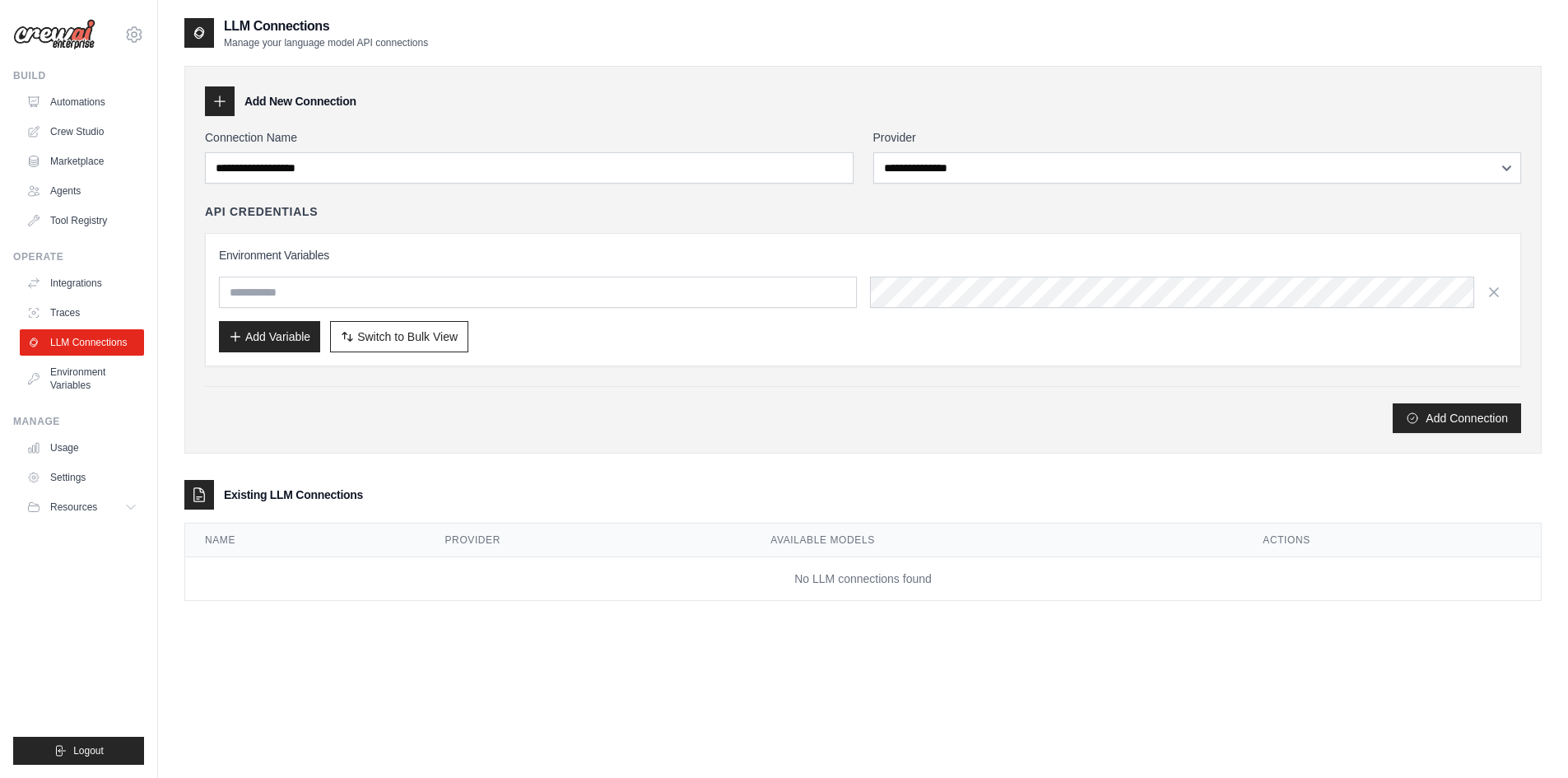
click at [741, 383] on div "**********" at bounding box center [862, 281] width 1316 height 304
click at [478, 261] on h3 "Environment Variables" at bounding box center [863, 255] width 1288 height 16
click at [96, 383] on link "Environment Variables" at bounding box center [84, 379] width 124 height 40
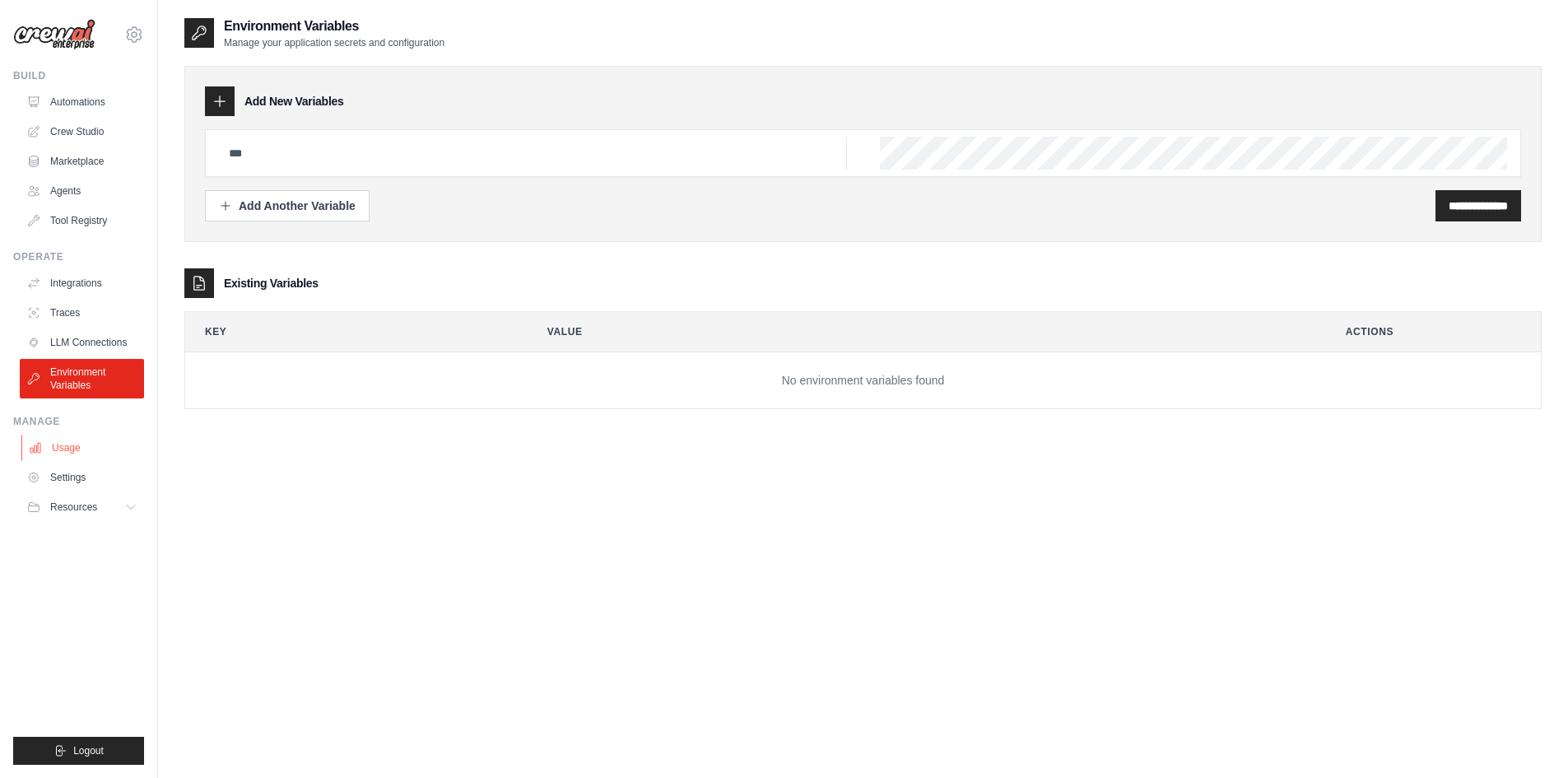
click at [91, 451] on link "Usage" at bounding box center [84, 448] width 124 height 27
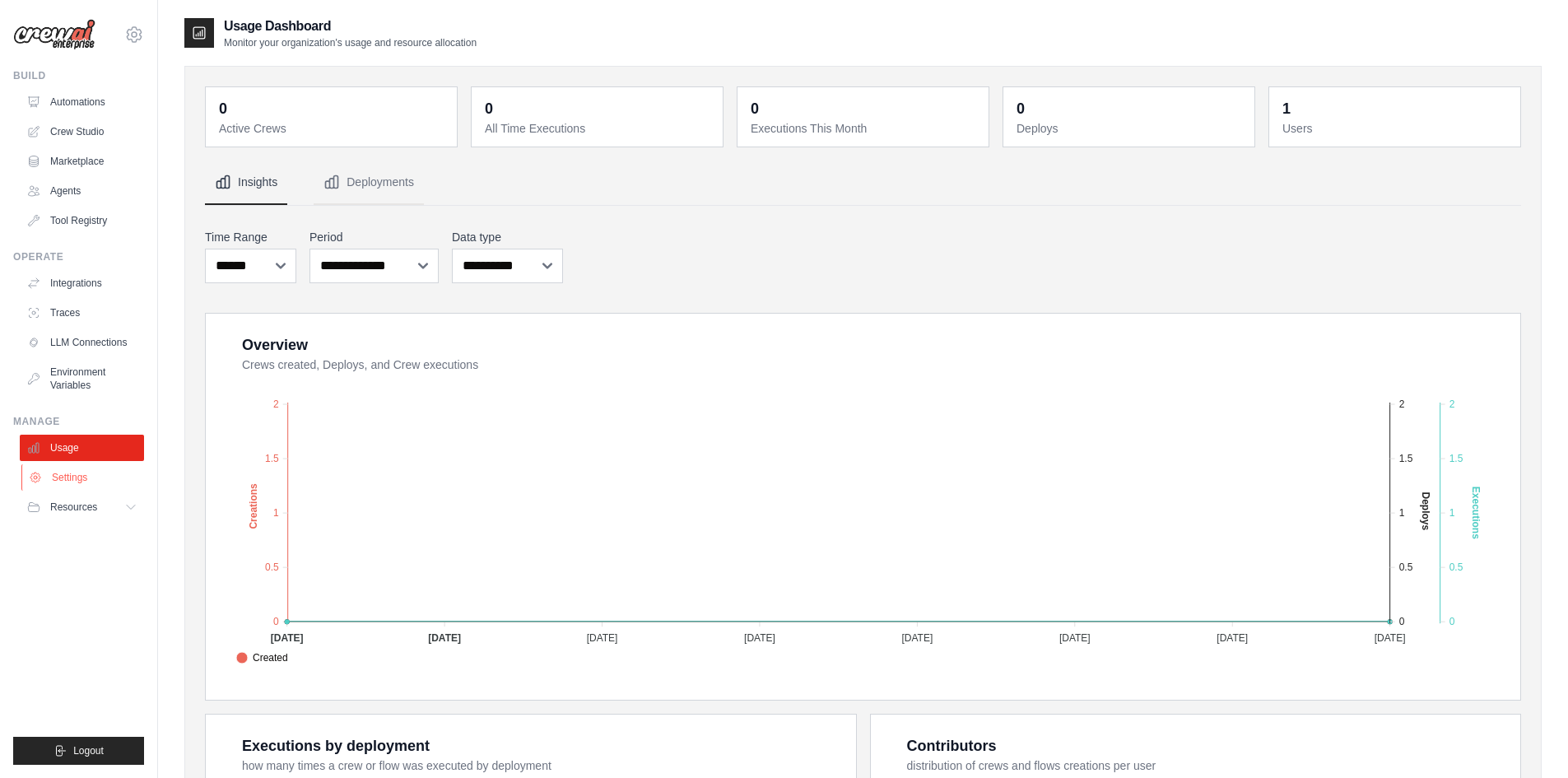
click at [89, 471] on link "Settings" at bounding box center [84, 478] width 124 height 27
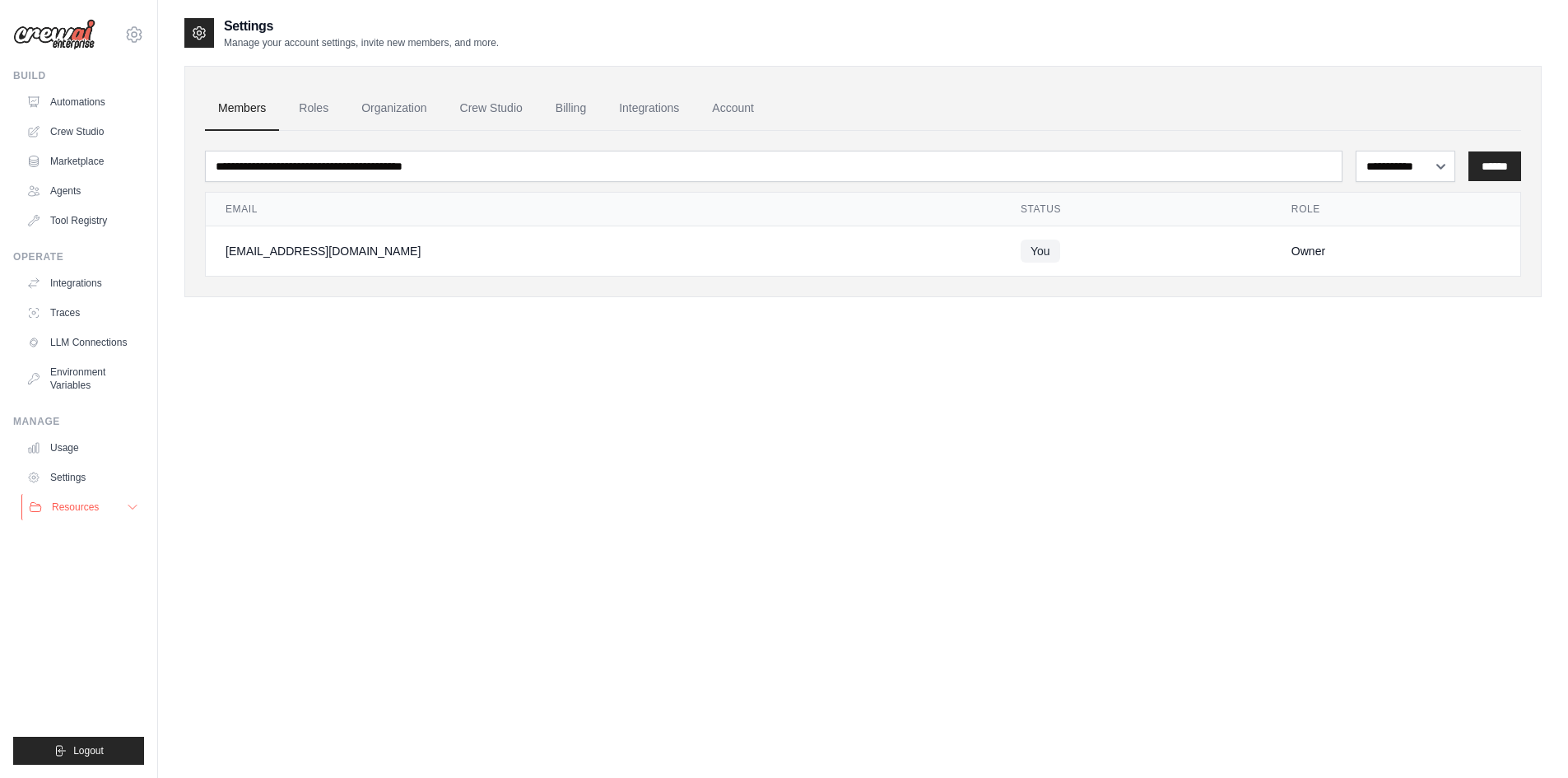
click at [99, 513] on button "Resources" at bounding box center [84, 507] width 124 height 27
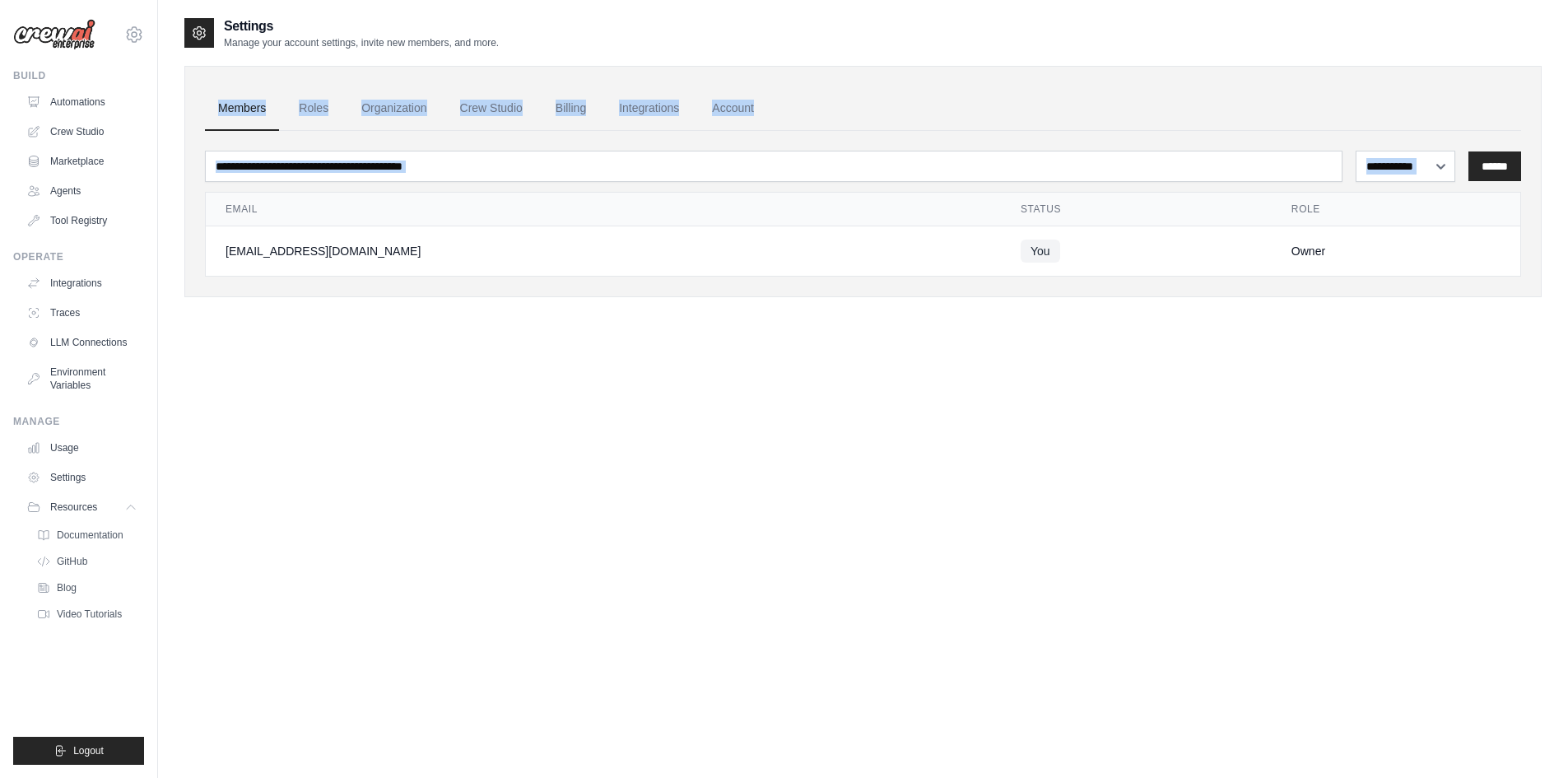
drag, startPoint x: 167, startPoint y: 98, endPoint x: 1019, endPoint y: 365, distance: 892.9
click at [1090, 422] on div "**********" at bounding box center [863, 405] width 1410 height 778
click at [1019, 365] on div "**********" at bounding box center [863, 405] width 1357 height 778
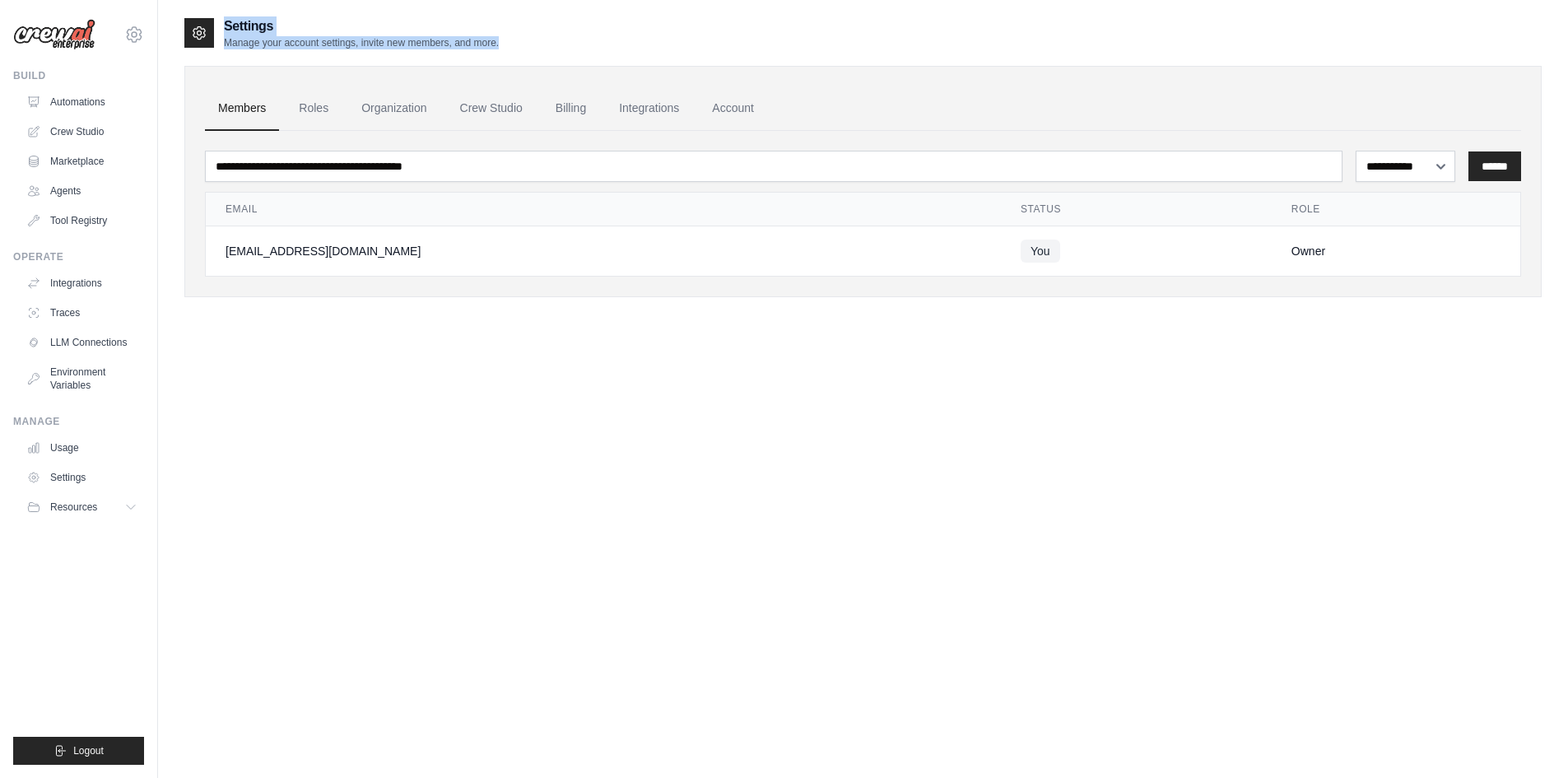
drag, startPoint x: 218, startPoint y: 44, endPoint x: 580, endPoint y: 46, distance: 362.0
click at [580, 46] on div "Settings Manage your account settings, invite new members, and more." at bounding box center [863, 33] width 1357 height 33
